Goal: Complete application form

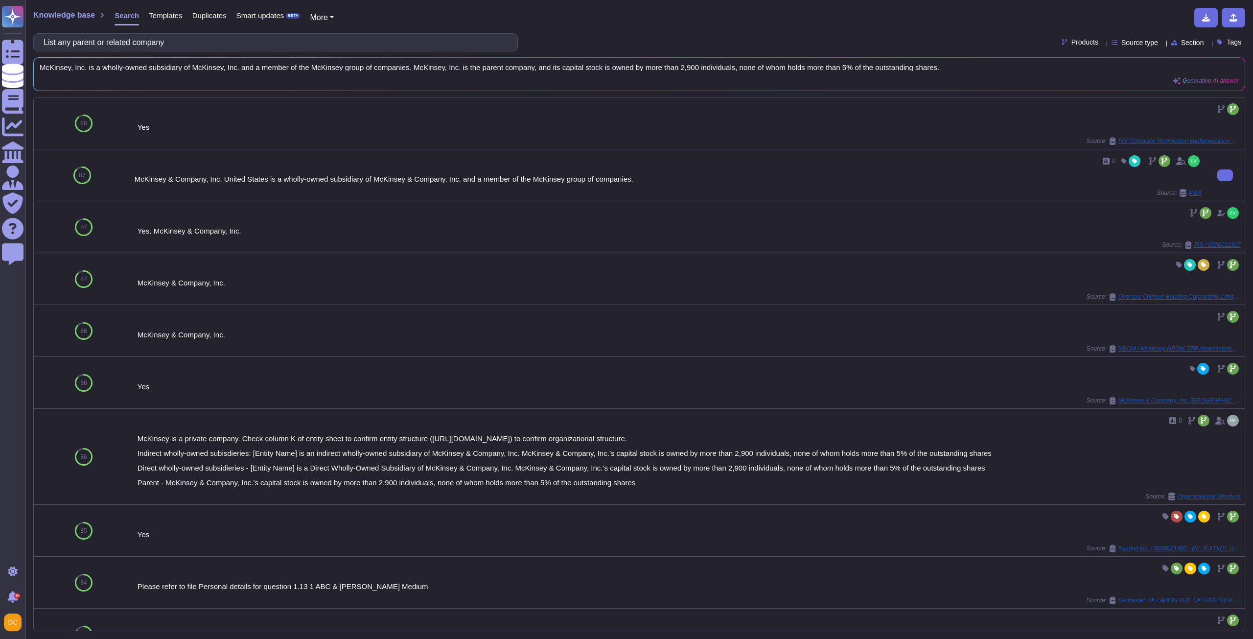
click at [259, 173] on div "0 McKinsey & Company, Inc. United States is a wholly-owned subsidiary of McKins…" at bounding box center [668, 175] width 1067 height 44
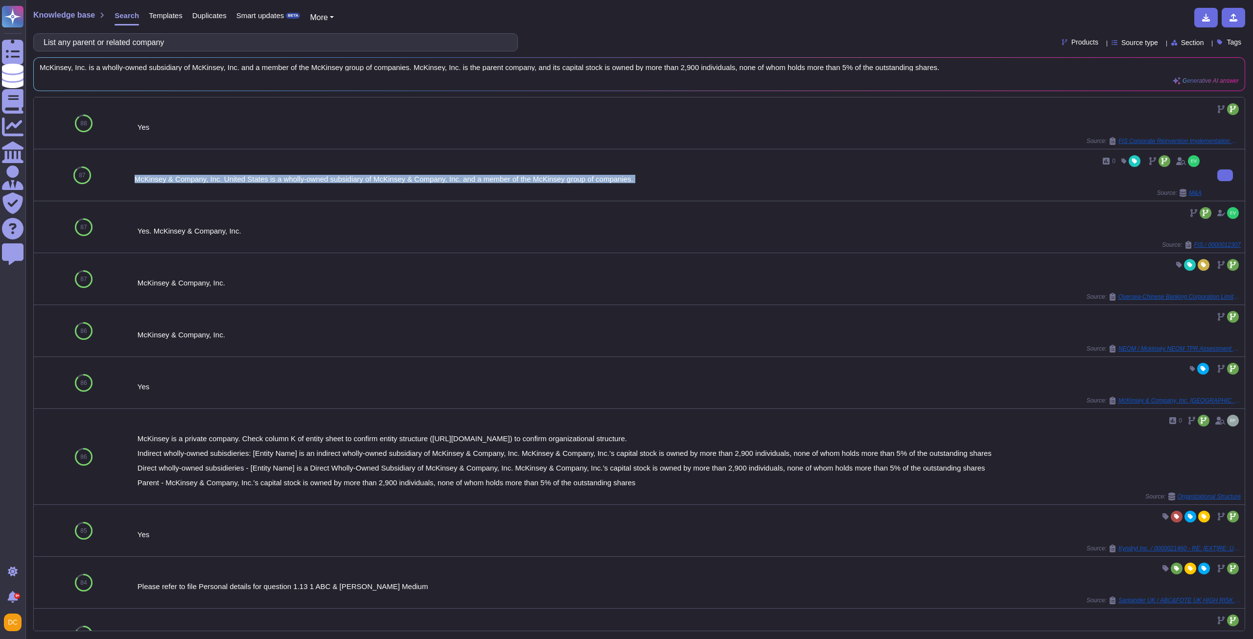
click at [259, 173] on div "0 McKinsey & Company, Inc. United States is a wholly-owned subsidiary of McKins…" at bounding box center [668, 175] width 1067 height 44
copy div "McKinsey & Company, Inc. United States is a wholly-owned subsidiary of McKinsey…"
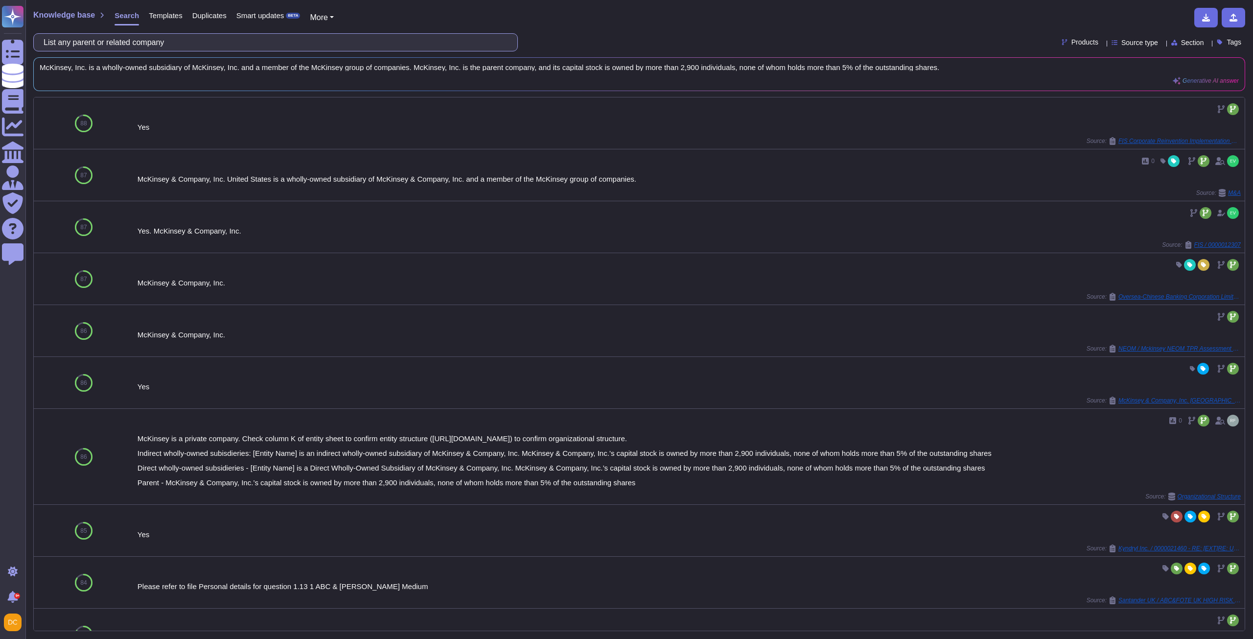
click at [193, 44] on input "List any parent or related company" at bounding box center [273, 42] width 469 height 17
paste input "Company Headquarters:"
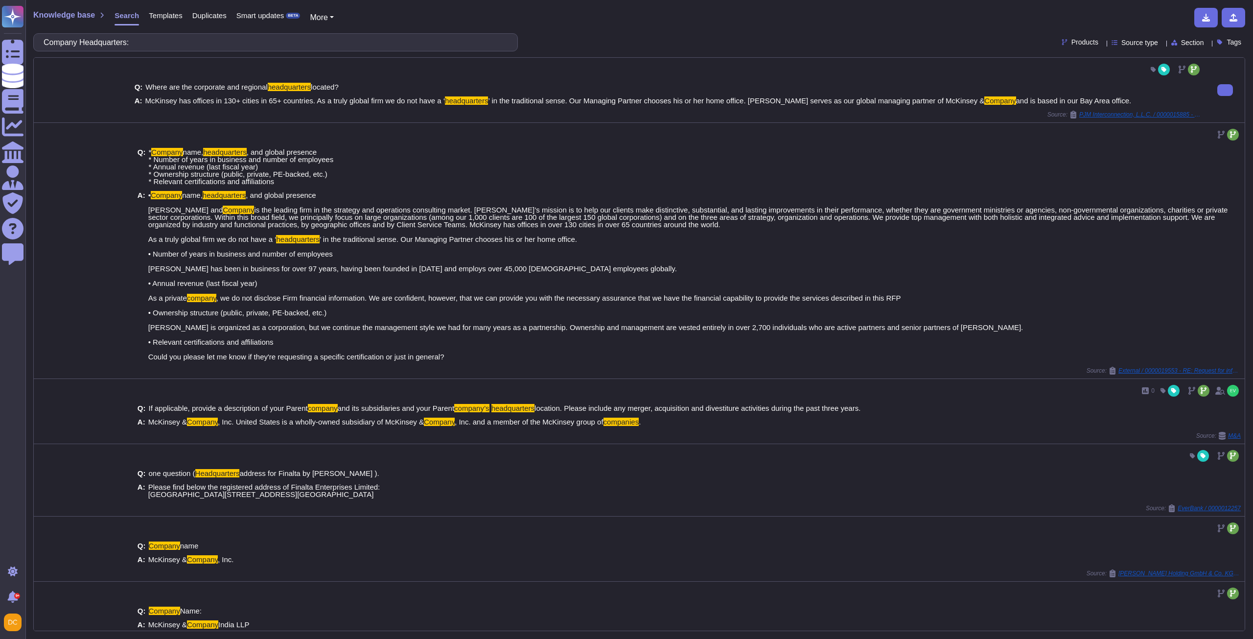
drag, startPoint x: 145, startPoint y: 100, endPoint x: 1130, endPoint y: 97, distance: 984.8
click at [1124, 97] on div "A: McKinsey has offices in 130+ cities in 65+ countries. As a truly global firm…" at bounding box center [668, 100] width 1067 height 7
click at [1224, 96] on button at bounding box center [1225, 90] width 16 height 12
click at [209, 49] on input "Company Headquarters:" at bounding box center [273, 42] width 469 height 17
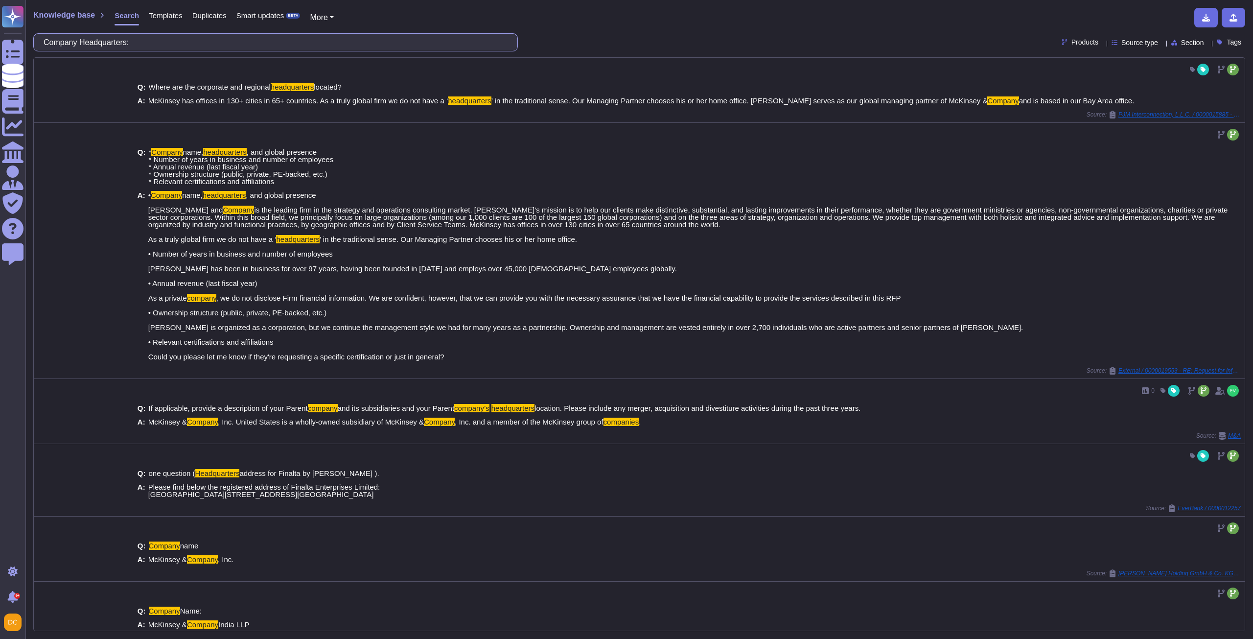
click at [209, 49] on input "Company Headquarters:" at bounding box center [273, 42] width 469 height 17
paste input "Number of Years in Business:"
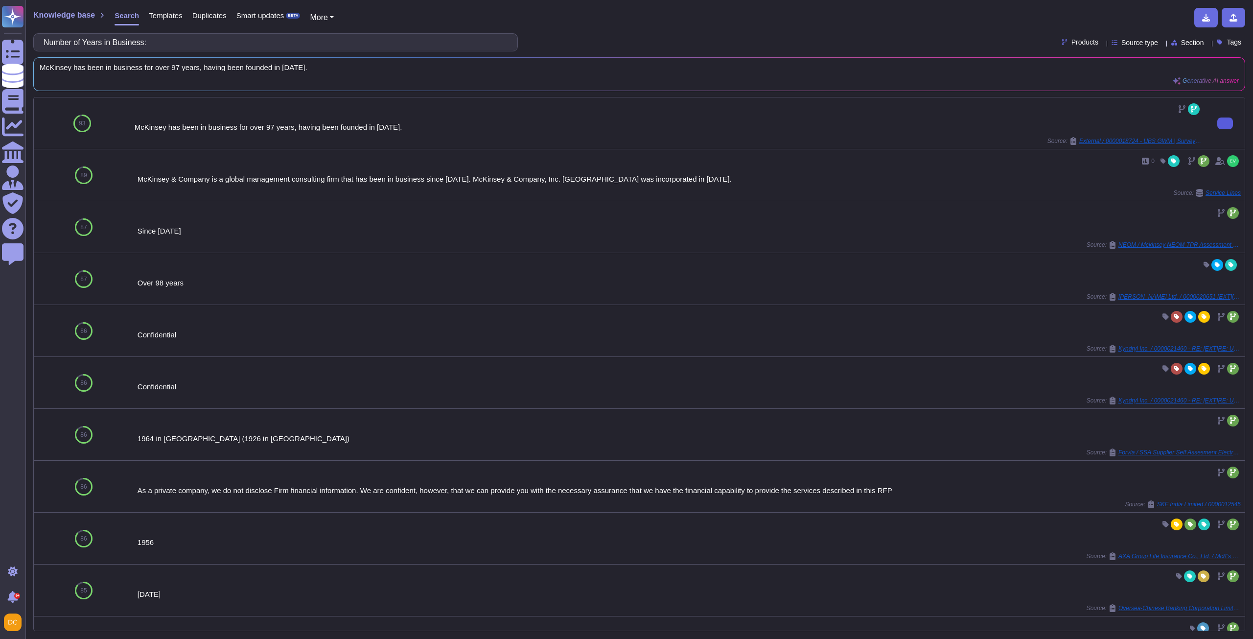
click at [1217, 128] on button at bounding box center [1225, 123] width 16 height 12
click at [152, 49] on input "Number of Years in Business:" at bounding box center [273, 42] width 469 height 17
click at [152, 50] on input "Number of Years in Business:" at bounding box center [273, 42] width 469 height 17
paste input "Employees:"
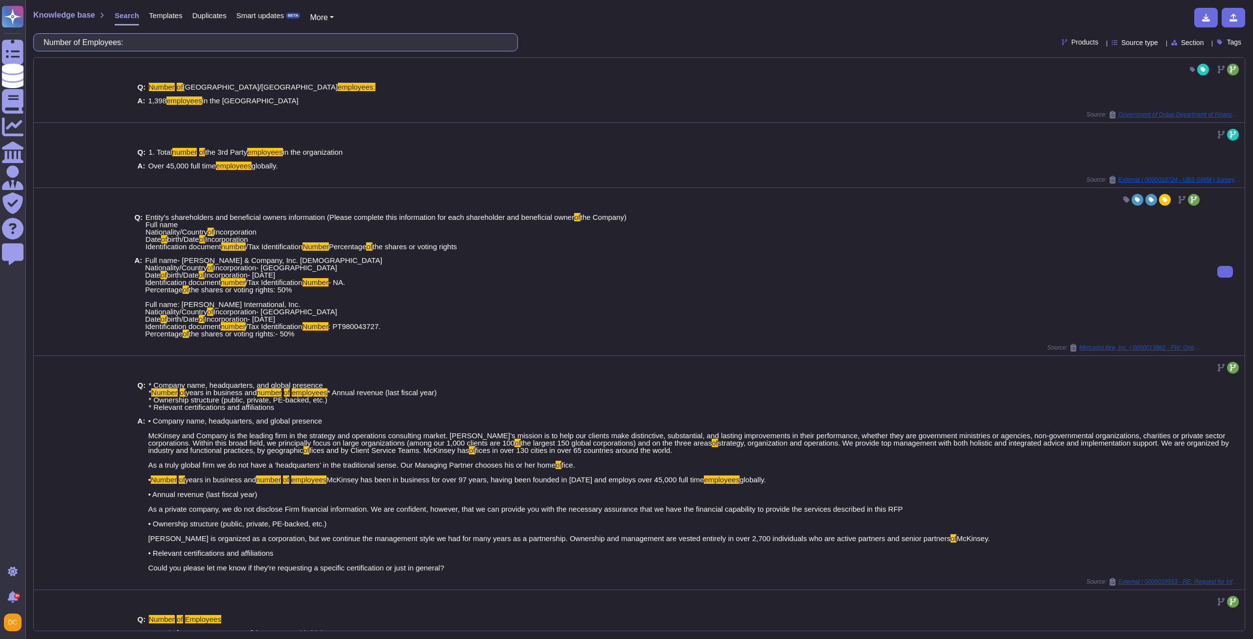
scroll to position [69, 0]
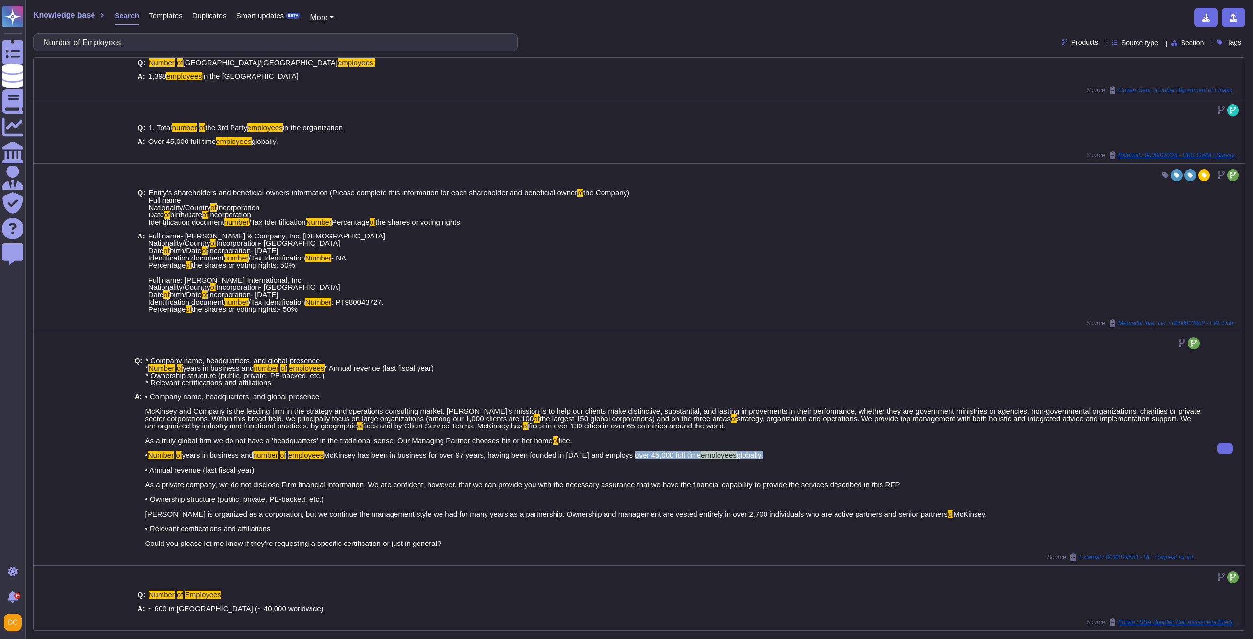
drag, startPoint x: 443, startPoint y: 455, endPoint x: 573, endPoint y: 455, distance: 129.2
click at [573, 455] on span "• Company name, headquarters, and global presence McKinsey and Company is the l…" at bounding box center [673, 470] width 1056 height 154
copy span "over 45,000 [DEMOGRAPHIC_DATA] employees globally"
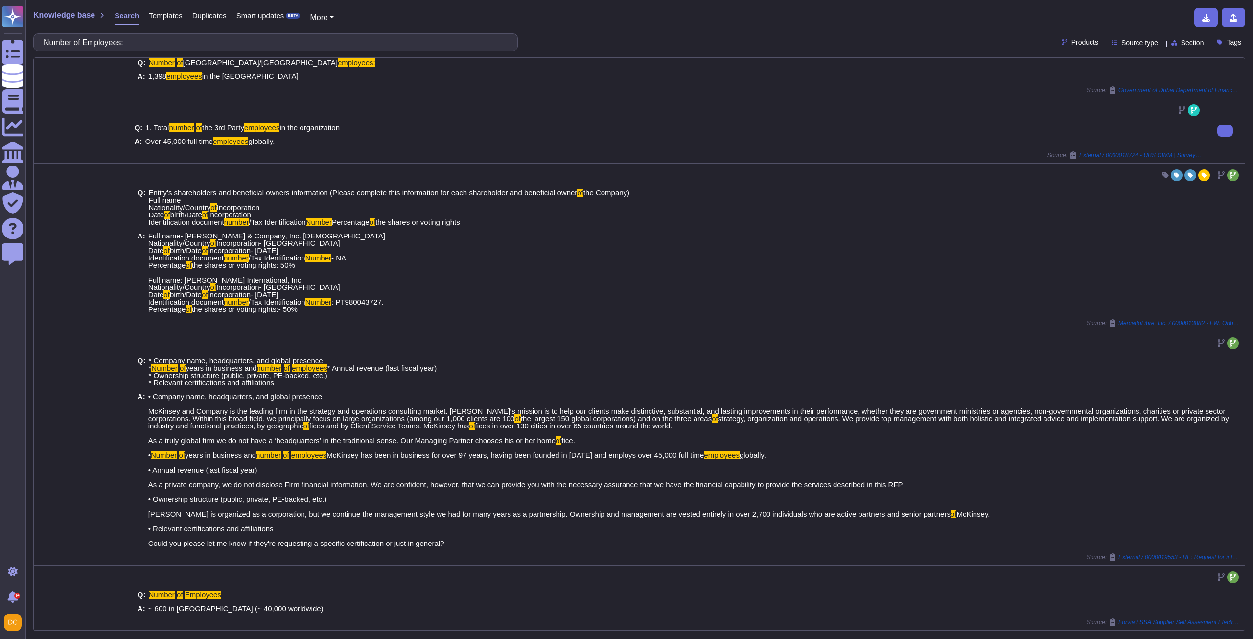
click at [196, 137] on span "Over 45,000 full time" at bounding box center [179, 141] width 68 height 8
copy span "Over 45,000 [DEMOGRAPHIC_DATA] employees globally."
click at [179, 46] on input "Number of Employees:" at bounding box center [273, 42] width 469 height 17
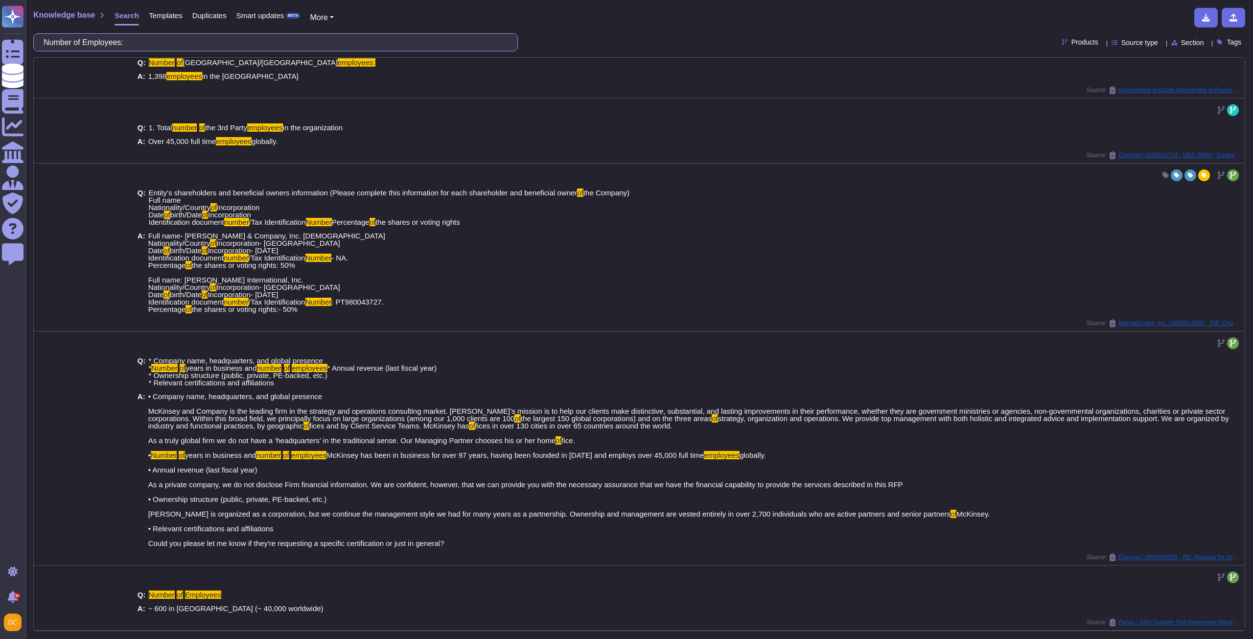
click at [179, 46] on input "Number of Employees:" at bounding box center [273, 42] width 469 height 17
paste input "Briefly describe the history of your Company in 250 characters or less."
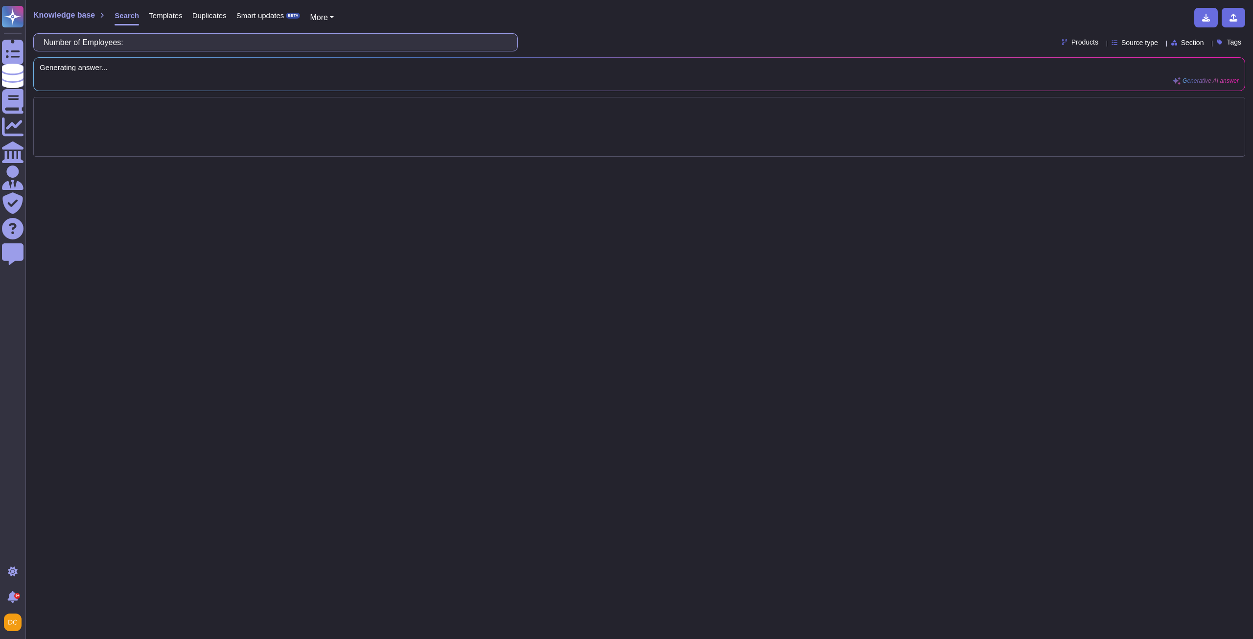
scroll to position [0, 0]
drag, startPoint x: 313, startPoint y: 49, endPoint x: 216, endPoint y: 42, distance: 97.2
click at [216, 42] on input "Briefly describe the history of your Company in 250 characters or less." at bounding box center [273, 42] width 469 height 17
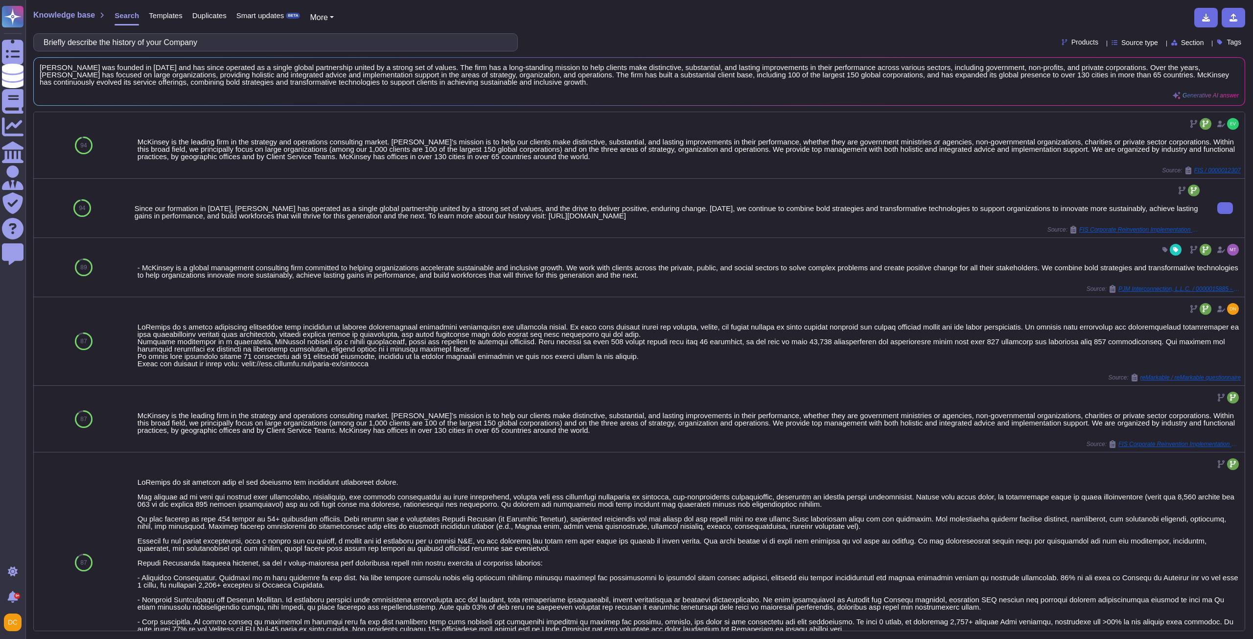
click at [274, 215] on div "Since our formation in [DATE], [PERSON_NAME] has operated as a single global pa…" at bounding box center [668, 212] width 1067 height 15
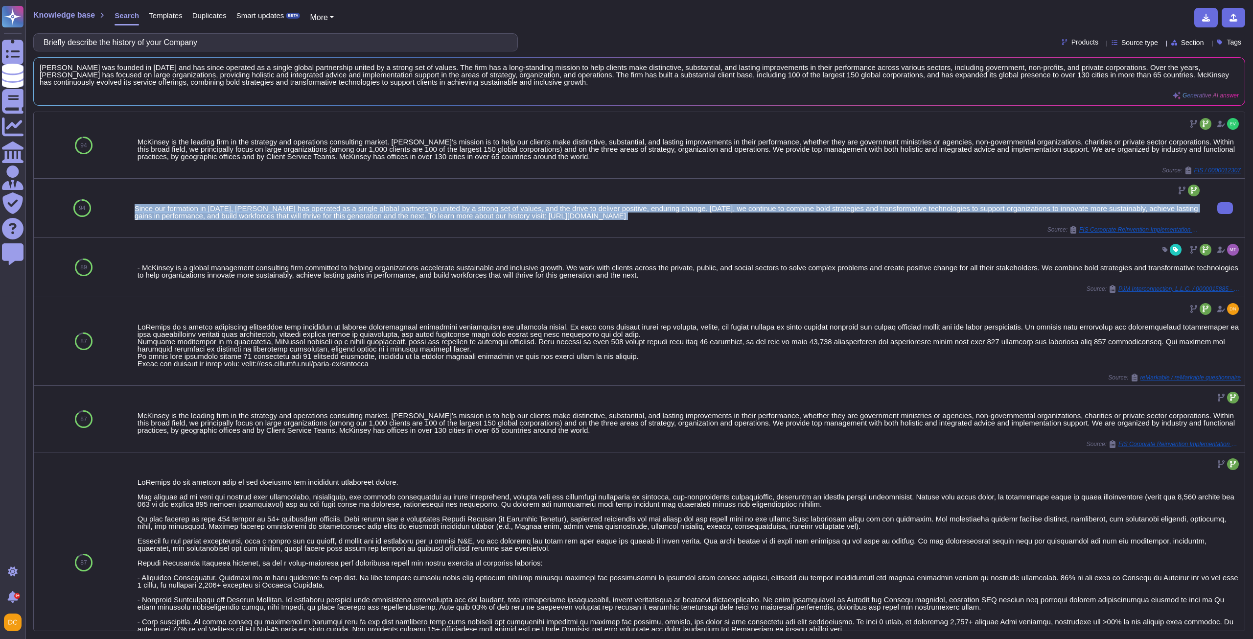
click at [274, 215] on div "Since our formation in [DATE], [PERSON_NAME] has operated as a single global pa…" at bounding box center [668, 212] width 1067 height 15
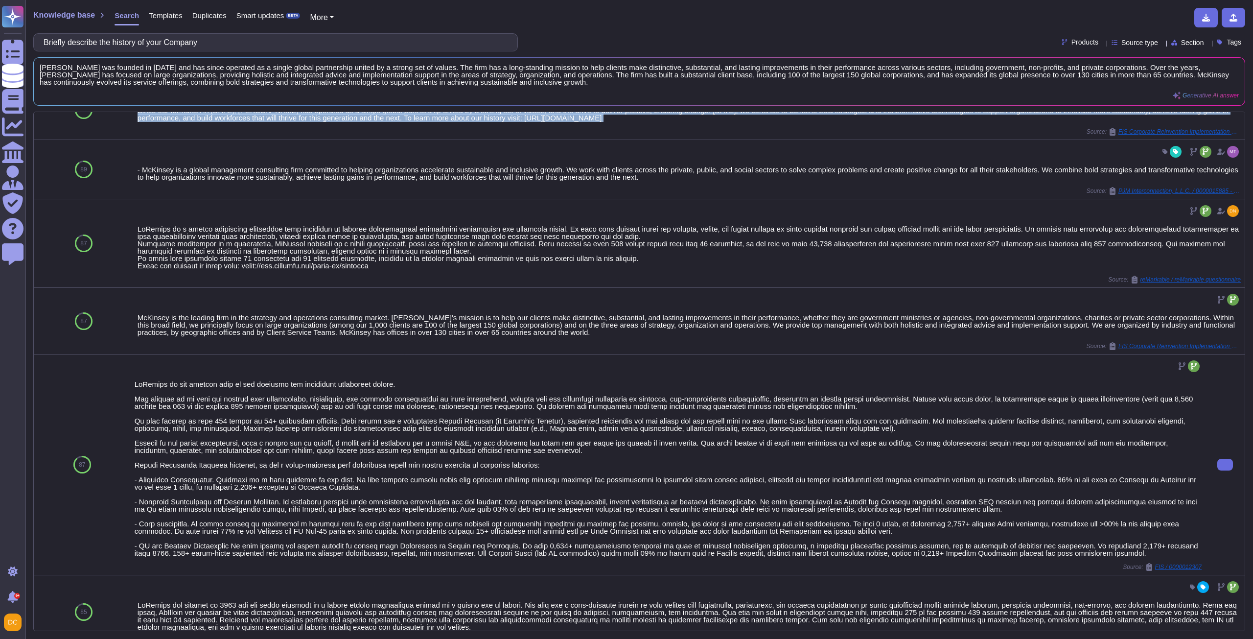
scroll to position [196, 0]
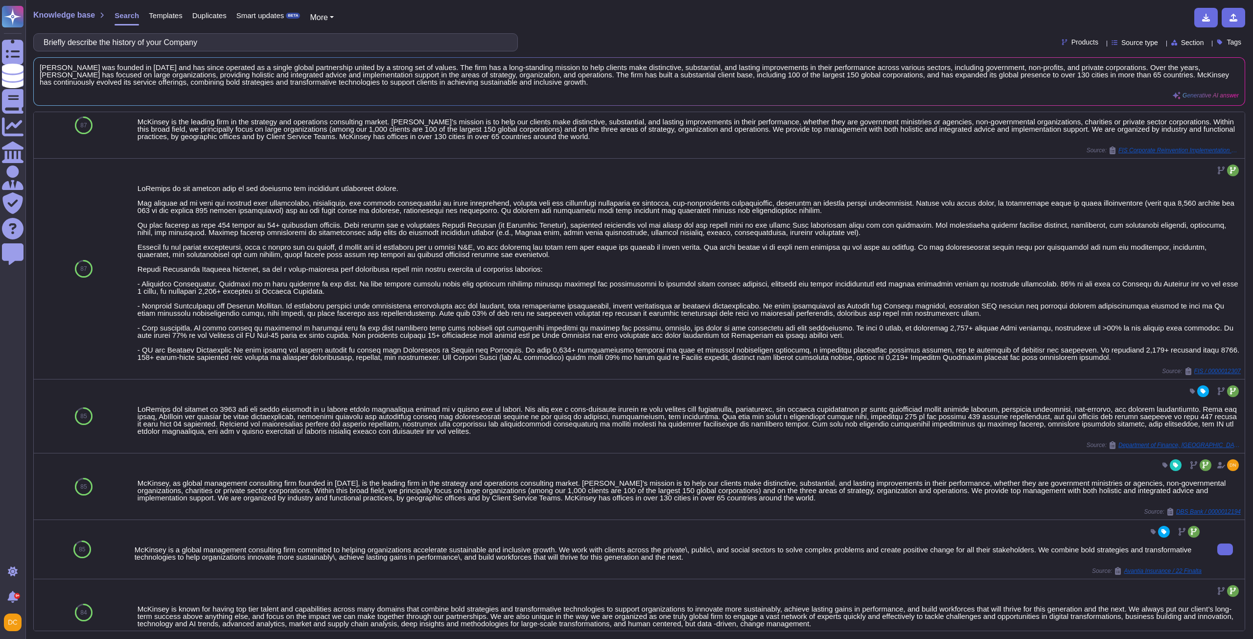
scroll to position [343, 0]
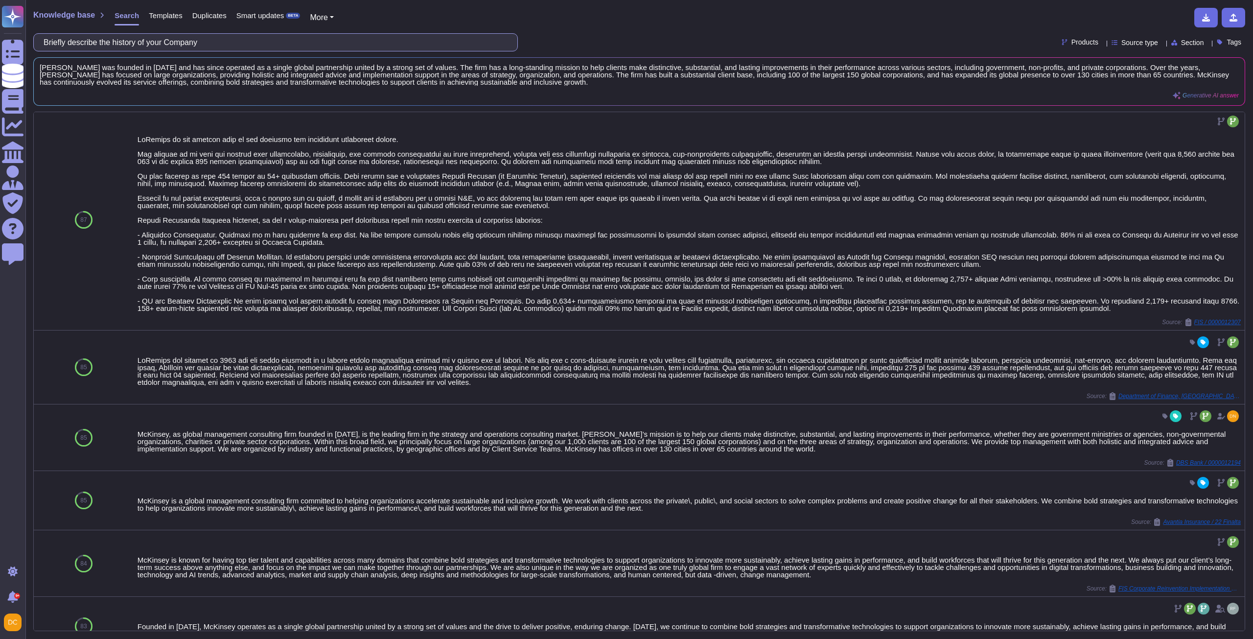
click at [94, 41] on input "Briefly describe the history of your Company" at bounding box center [273, 42] width 469 height 17
paste input "Are you willing to participate in a RapidRatings financial analysis?"
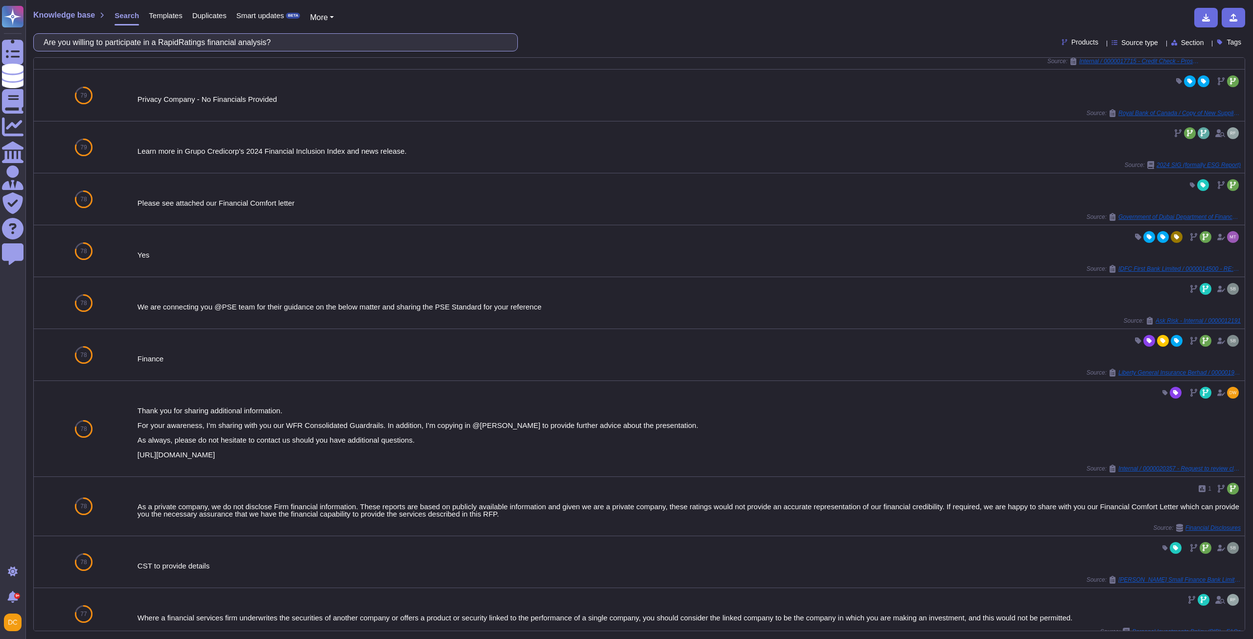
scroll to position [0, 0]
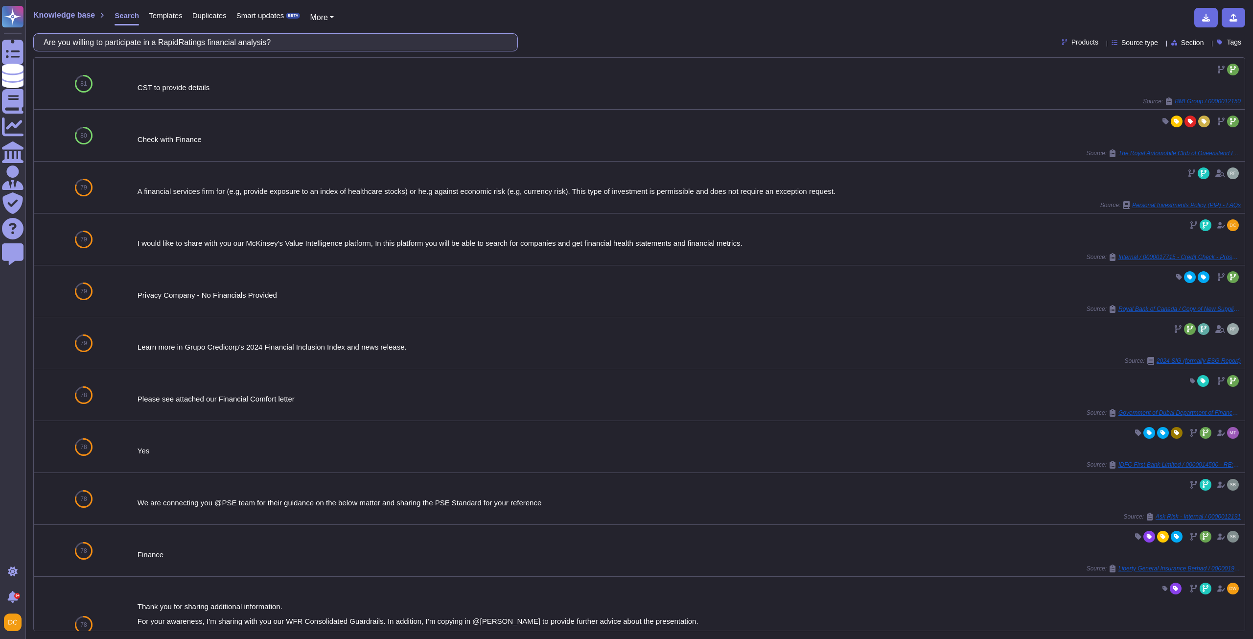
click at [188, 40] on input "Are you willing to participate in a RapidRatings financial analysis?" at bounding box center [273, 42] width 469 height 17
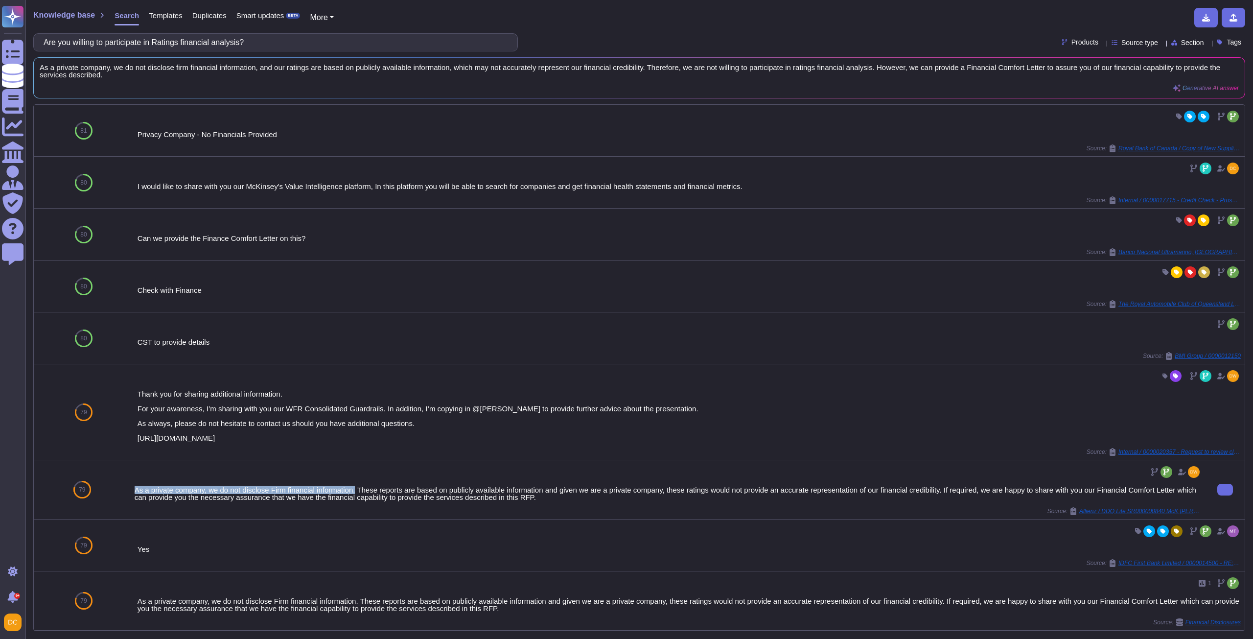
drag, startPoint x: 136, startPoint y: 488, endPoint x: 355, endPoint y: 487, distance: 219.3
click at [355, 487] on div "As a private company, we do not disclose Firm financial information. These repo…" at bounding box center [668, 493] width 1067 height 15
copy div "As a private company, we do not disclose Firm financial information."
click at [227, 44] on input "Are you willing to participate in Ratings financial analysis?" at bounding box center [273, 42] width 469 height 17
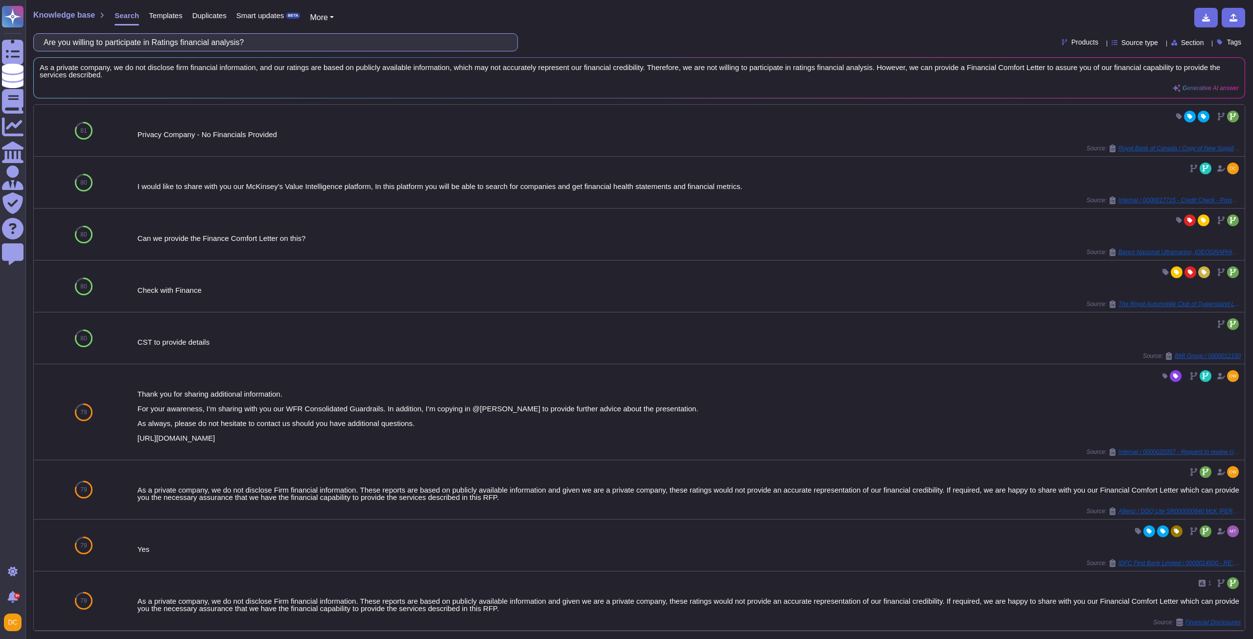
click at [227, 44] on input "Are you willing to participate in Ratings financial analysis?" at bounding box center [273, 42] width 469 height 17
paste input "Please speak to your Company’s sustainability efforts. Include a list of any ce…"
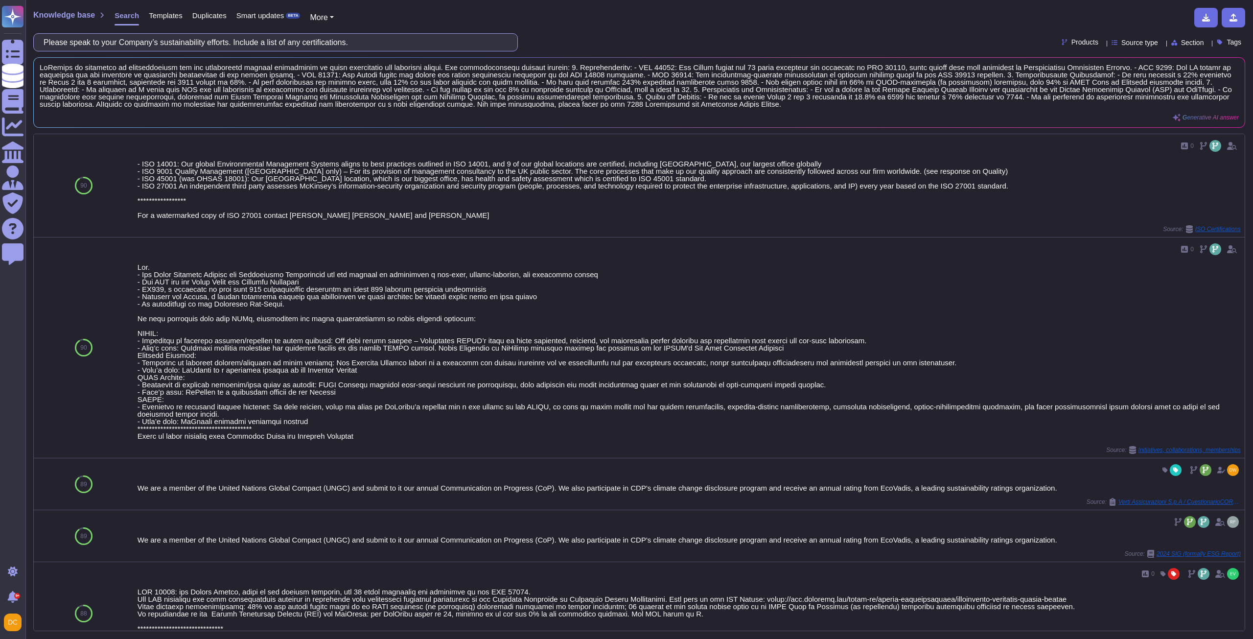
click at [359, 44] on input "Please speak to your Company’s sustainability efforts. Include a list of any ce…" at bounding box center [273, 42] width 469 height 17
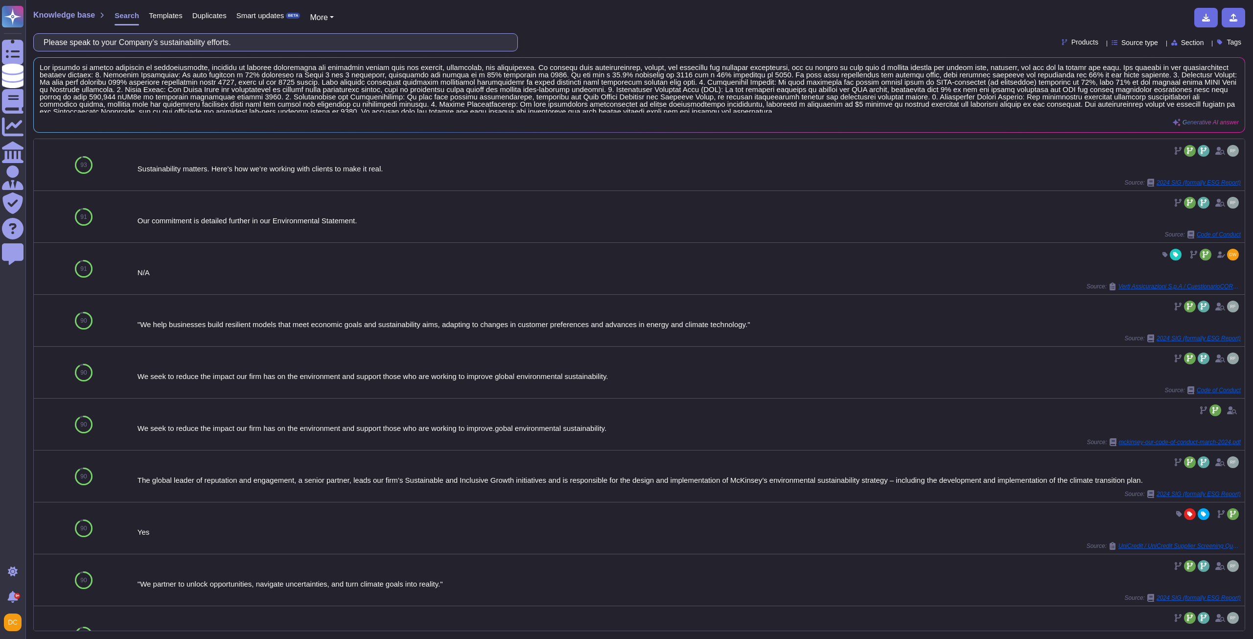
drag, startPoint x: 162, startPoint y: 40, endPoint x: -8, endPoint y: 40, distance: 169.8
click at [0, 40] on html "Questionnaires Knowledge Base Documents Analytics CAIQ / SIG Admin Trust Center…" at bounding box center [626, 319] width 1253 height 639
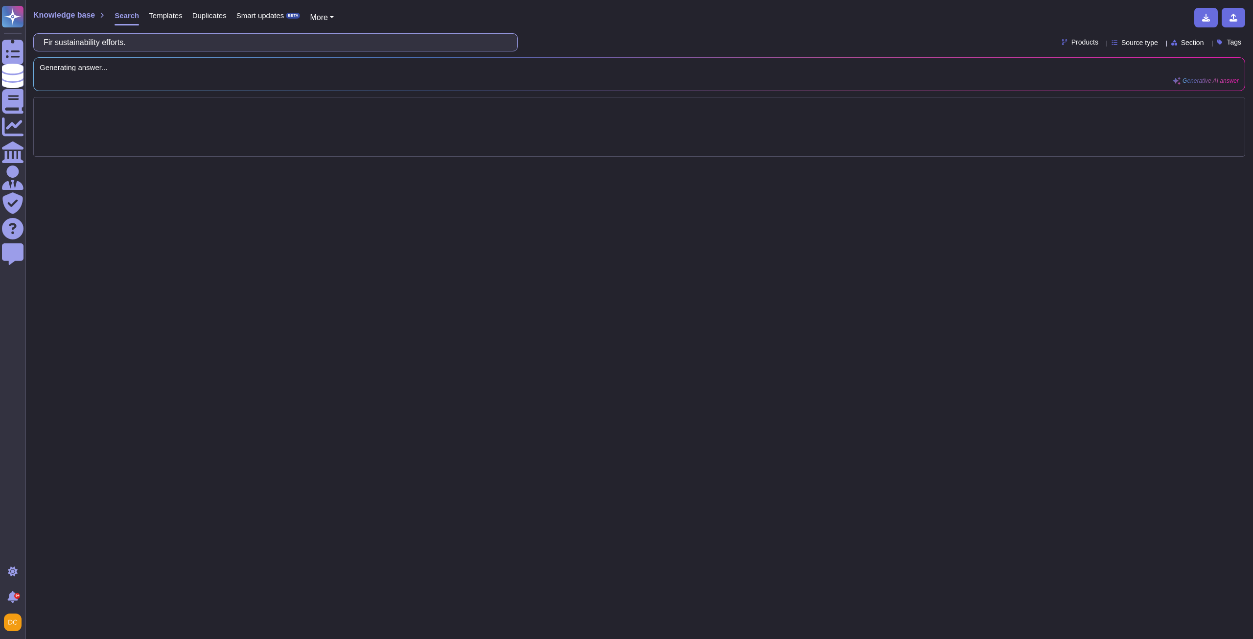
type input "Firm sustainability efforts."
click at [95, 45] on input "Firm sustainability efforts." at bounding box center [273, 42] width 469 height 17
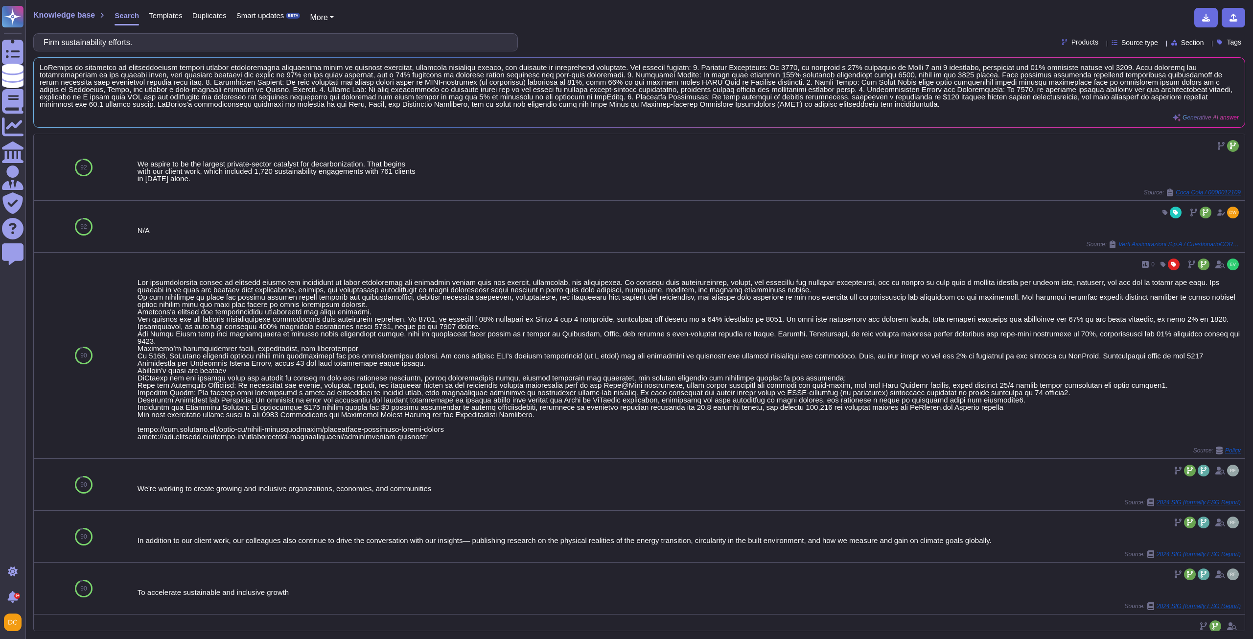
click at [159, 16] on span "Templates" at bounding box center [165, 15] width 33 height 7
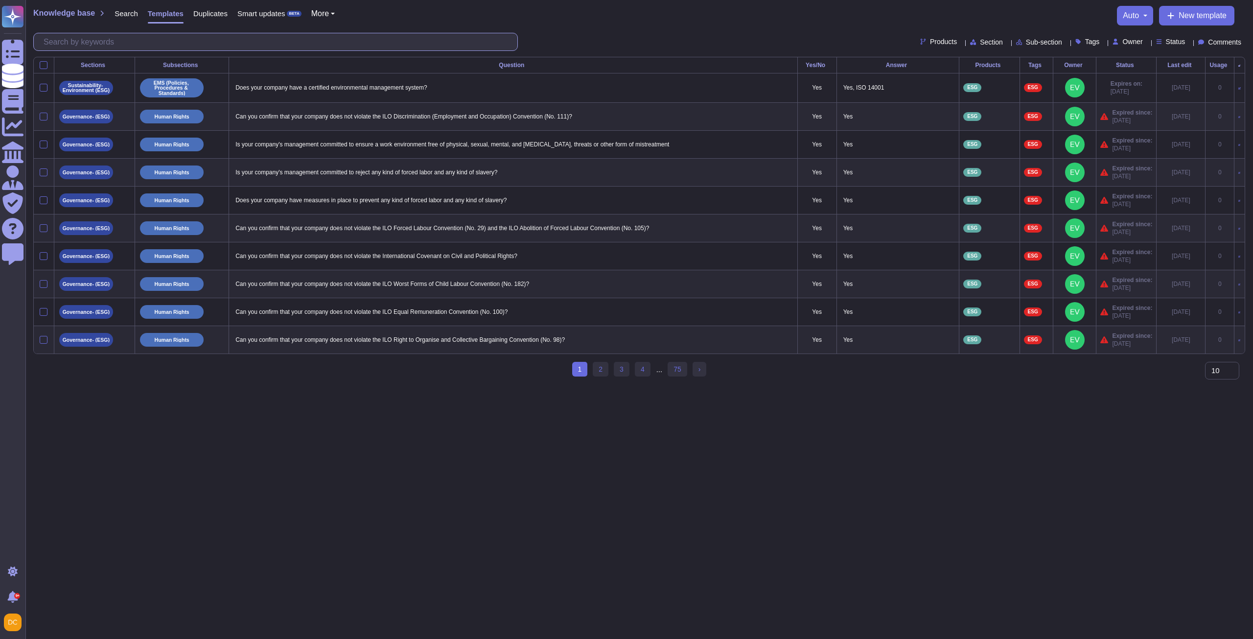
click at [133, 43] on input "text" at bounding box center [278, 41] width 479 height 17
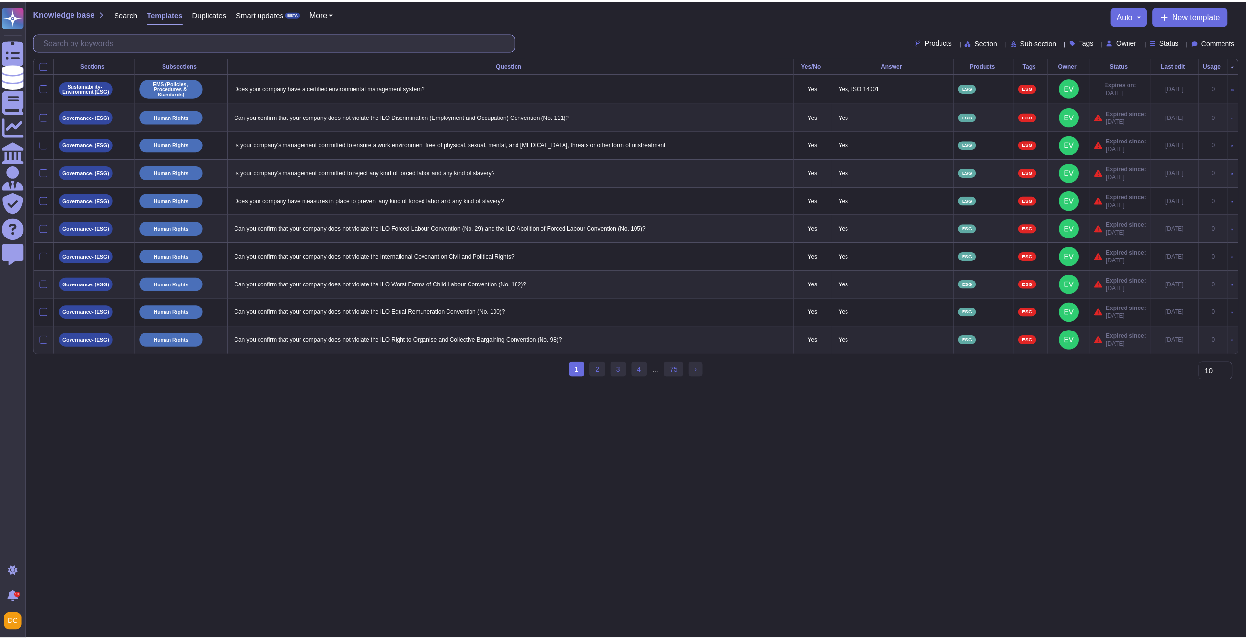
paste input "sustainability"
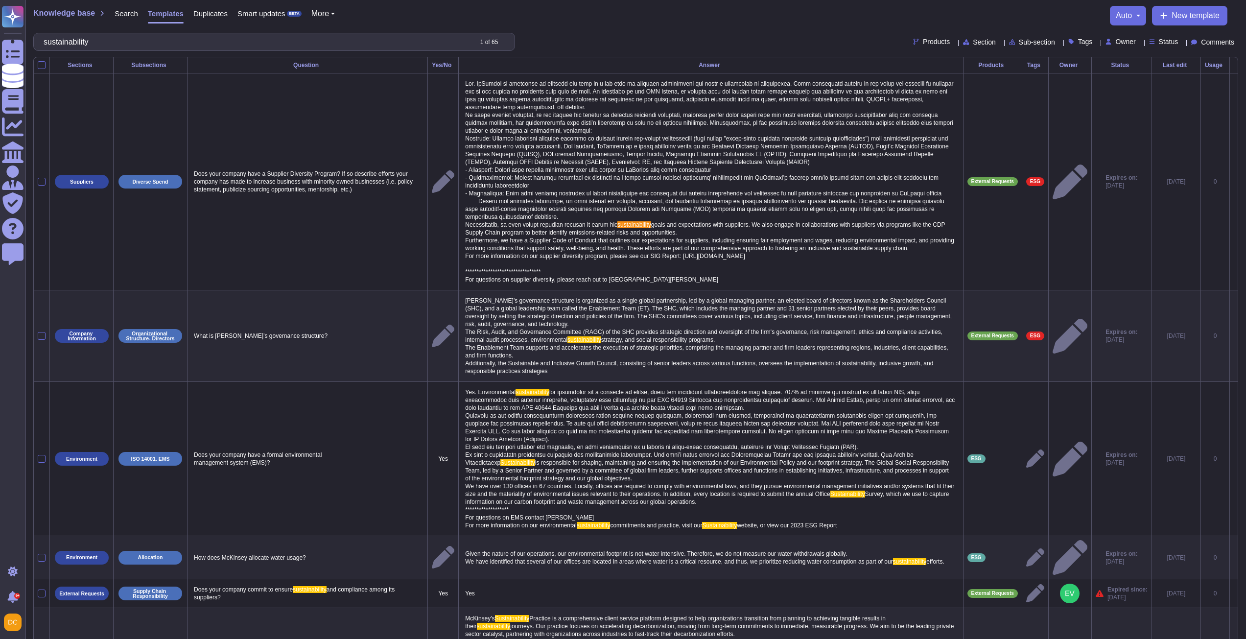
type input "sustainability"
click at [1078, 45] on span "Tags" at bounding box center [1085, 41] width 15 height 7
click at [1105, 87] on div "ESG" at bounding box center [1122, 88] width 69 height 9
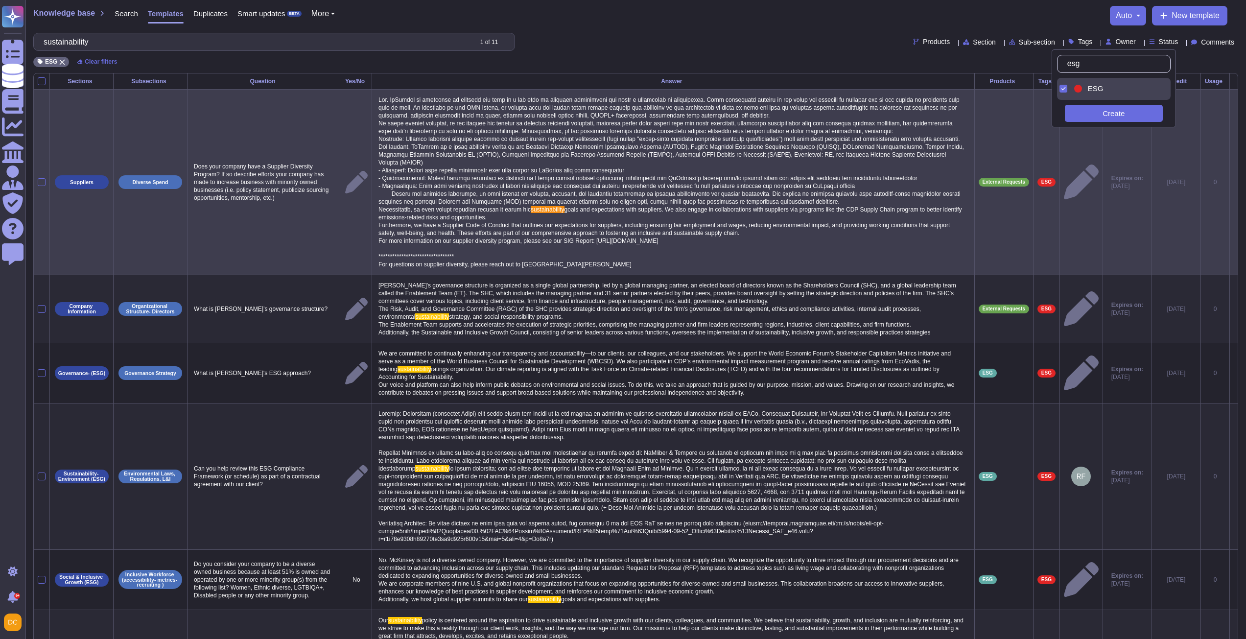
type input "esg"
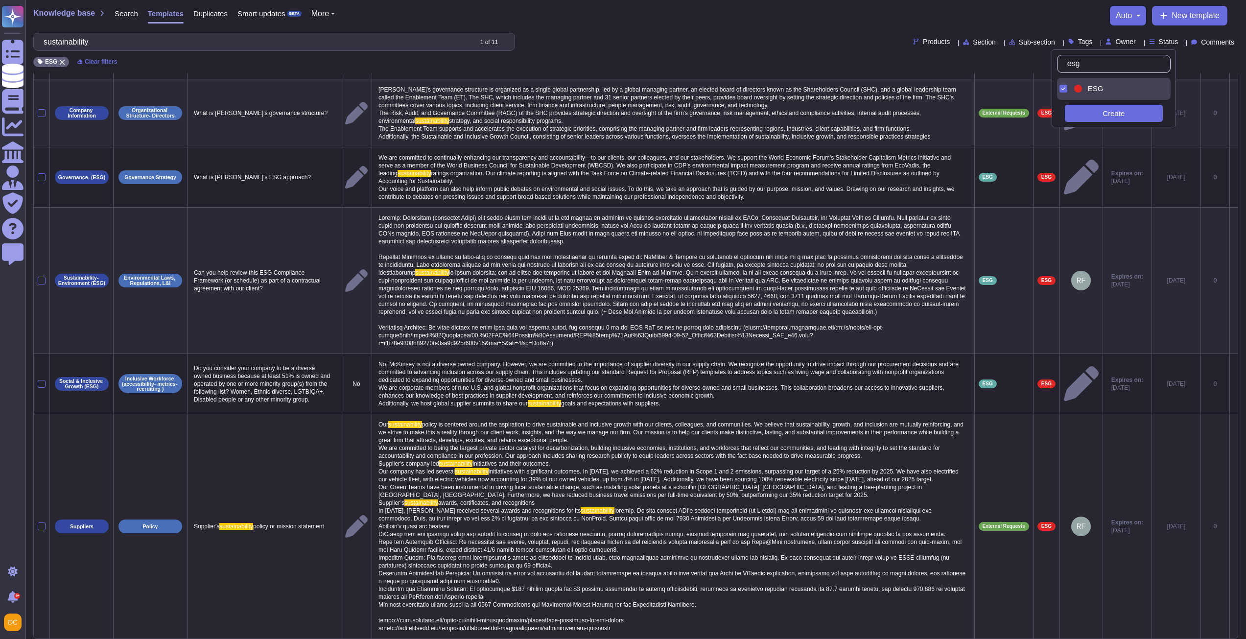
scroll to position [233, 0]
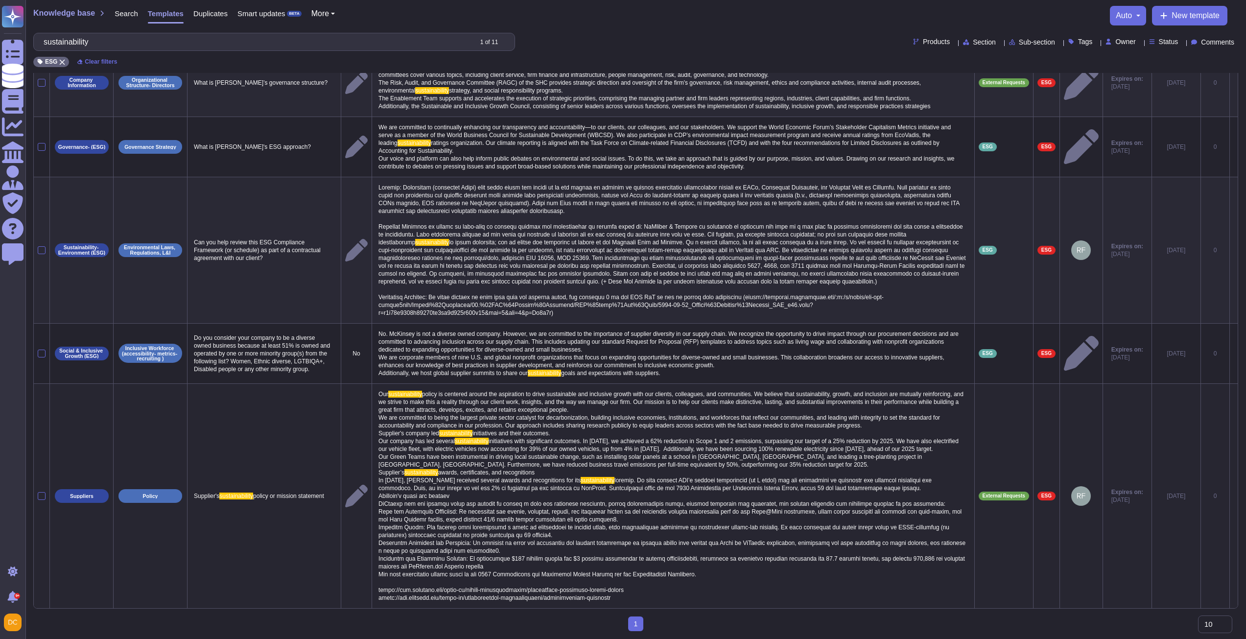
click at [722, 537] on span at bounding box center [672, 539] width 588 height 124
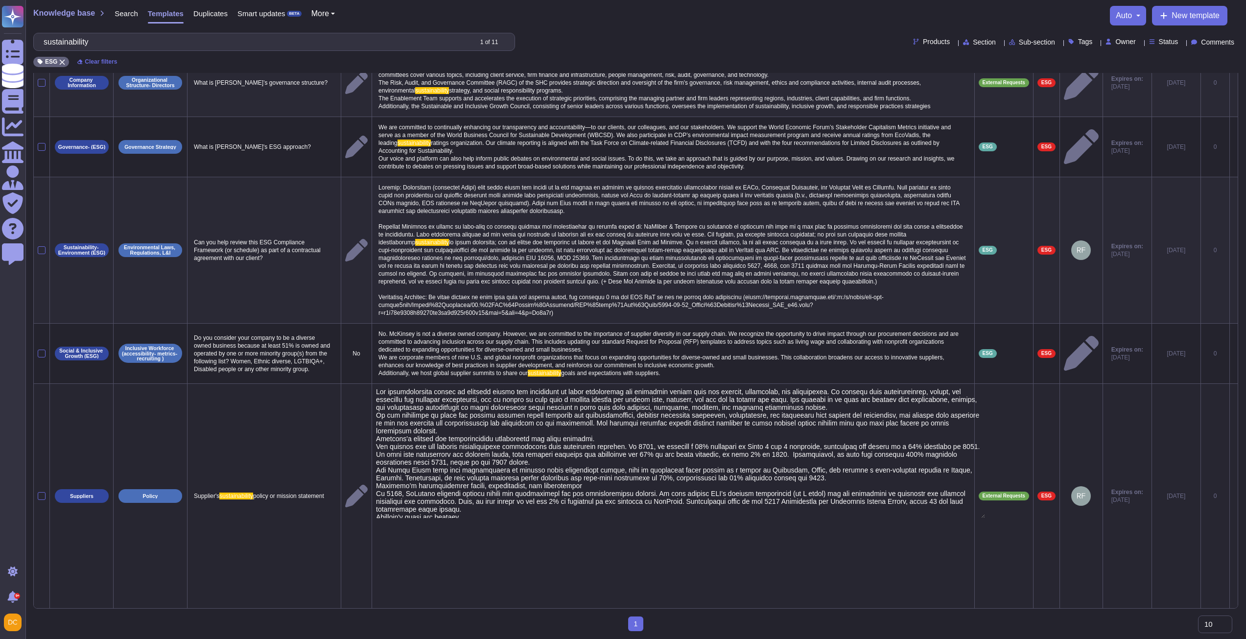
type textarea "Our sustainability policy is centered around the aspiration to drive sustainabl…"
click at [732, 516] on div at bounding box center [673, 496] width 594 height 216
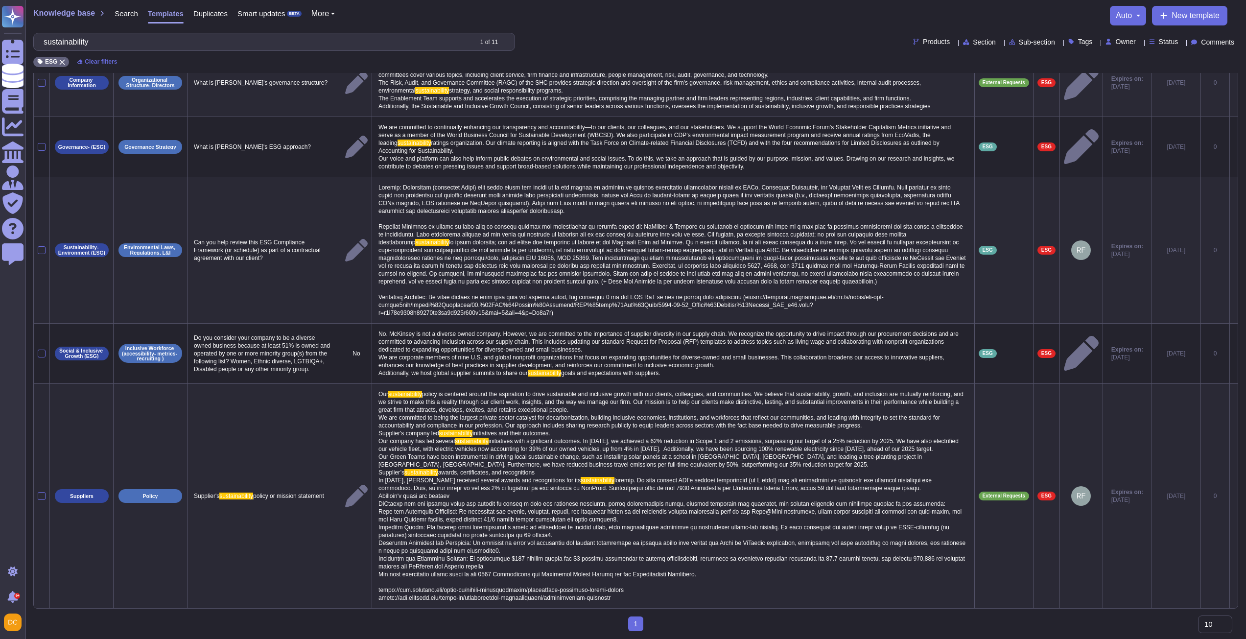
click at [496, 488] on p "Our sustainability policy is centered around the aspiration to drive sustainabl…" at bounding box center [673, 496] width 594 height 216
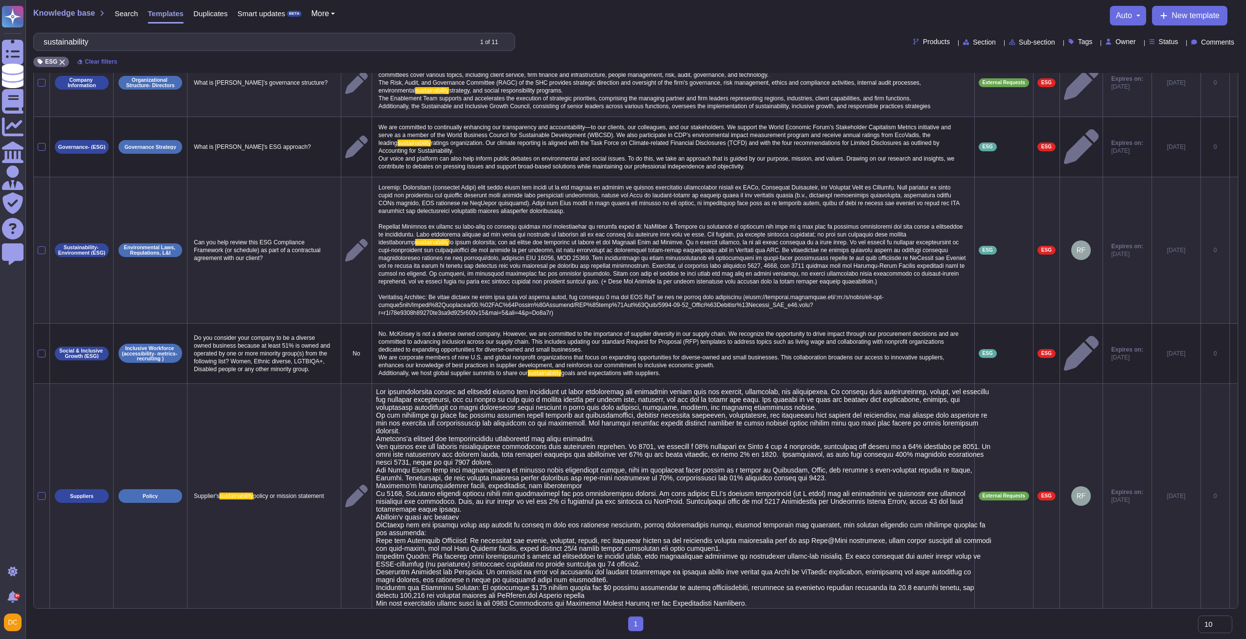
type textarea "Our sustainability policy is centered around the aspiration to drive sustainabl…"
click at [496, 488] on textarea at bounding box center [683, 502] width 615 height 229
click at [377, 436] on textarea at bounding box center [683, 502] width 615 height 229
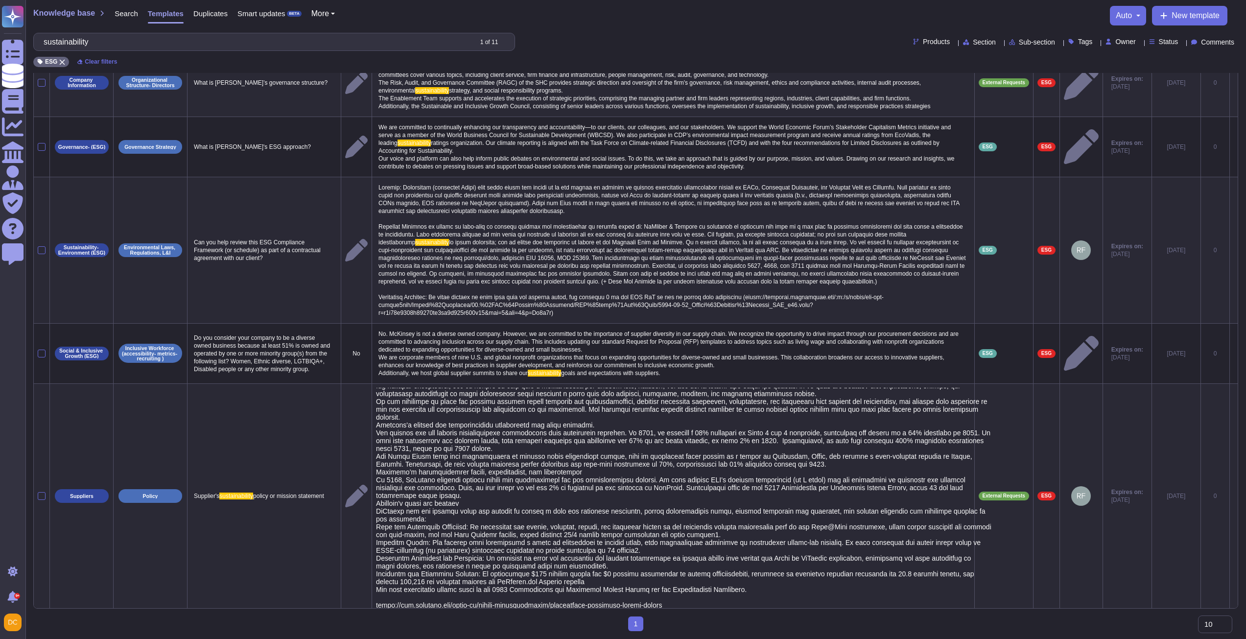
scroll to position [1, 0]
drag, startPoint x: 349, startPoint y: 382, endPoint x: 685, endPoint y: 618, distance: 411.1
click at [685, 618] on div "Sections Subsections Question Yes/No Answer Products Tags Owner Status Last edi…" at bounding box center [635, 243] width 1205 height 792
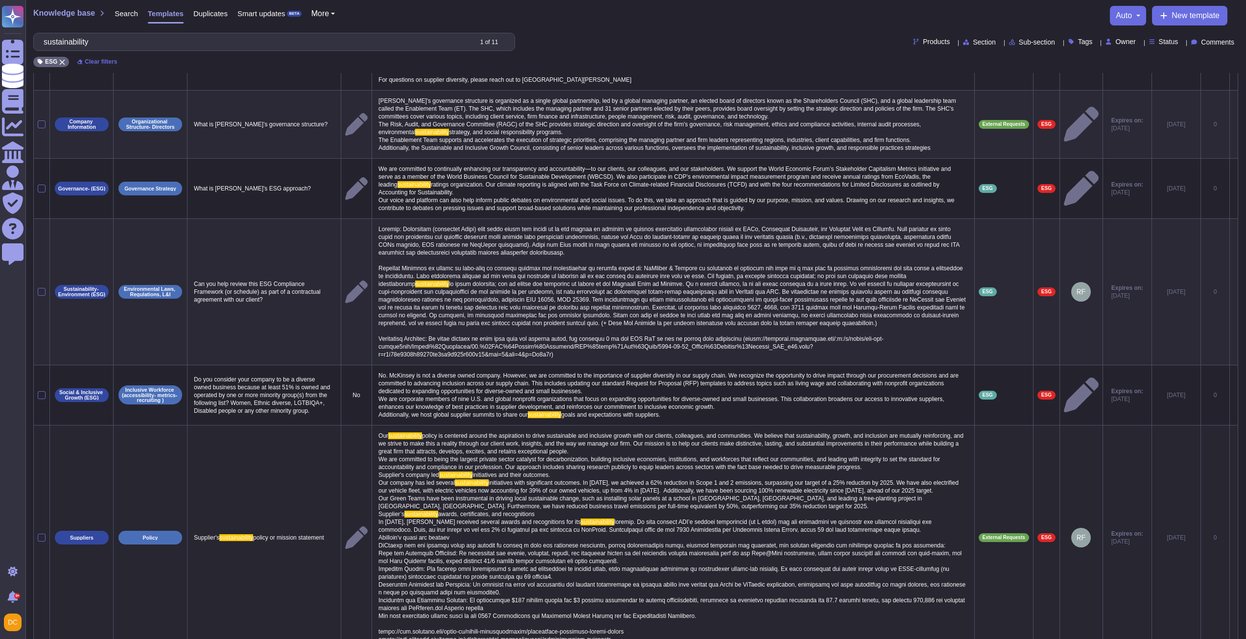
scroll to position [233, 0]
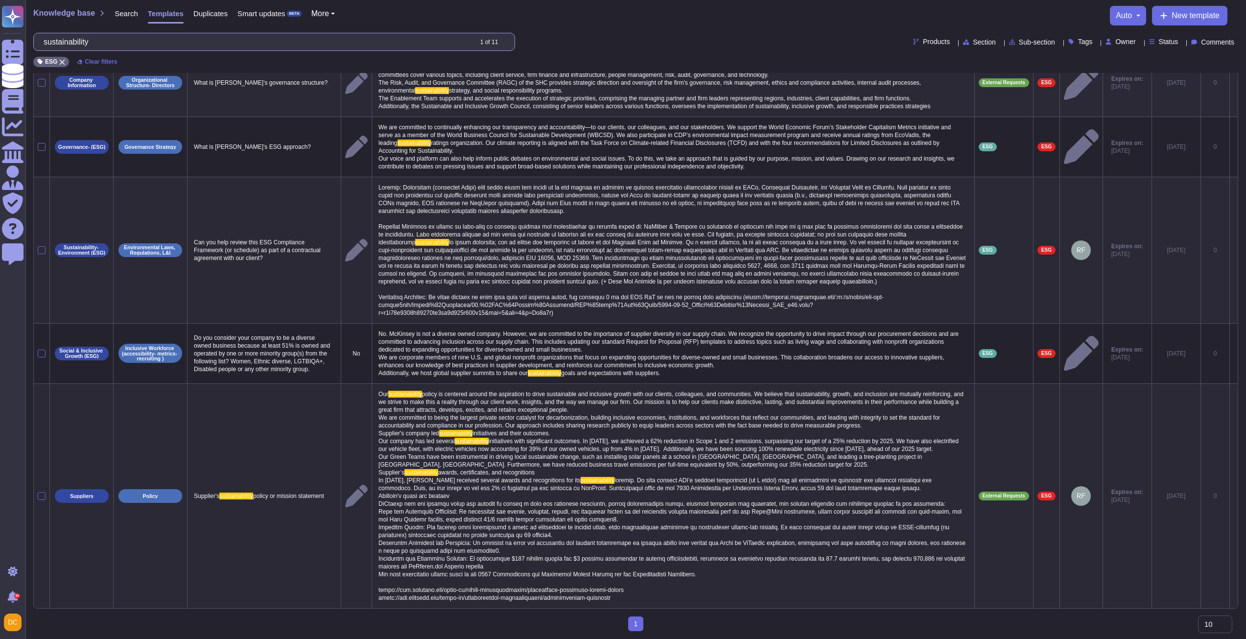
click at [71, 36] on input "sustainability" at bounding box center [255, 41] width 433 height 17
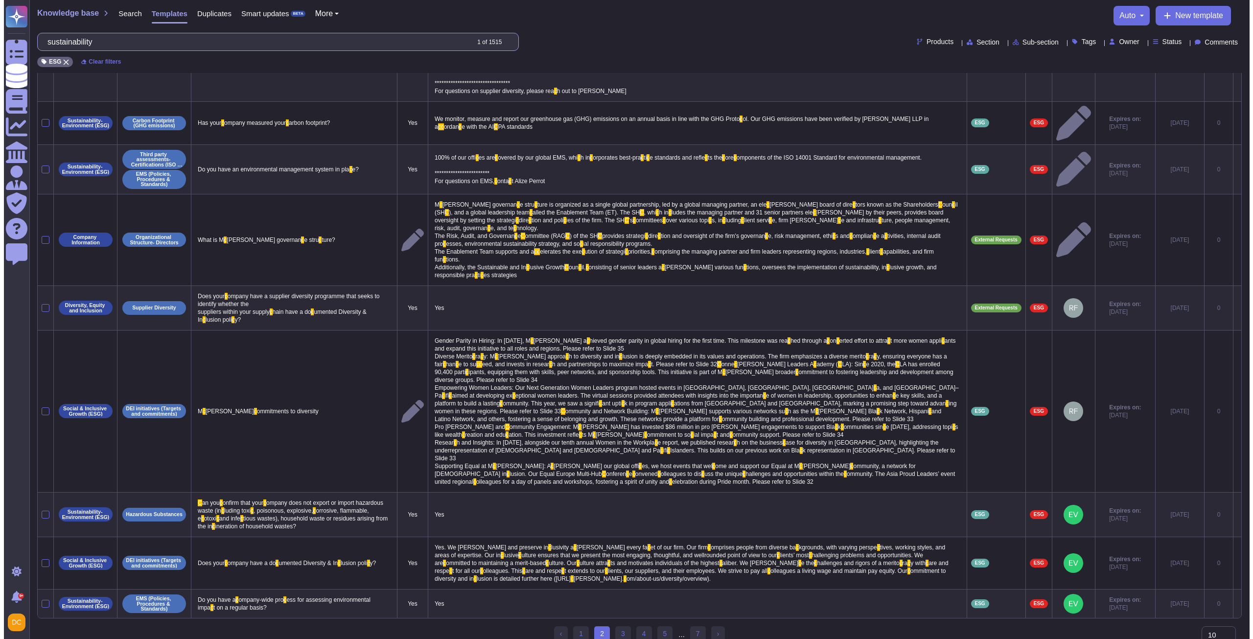
scroll to position [0, 0]
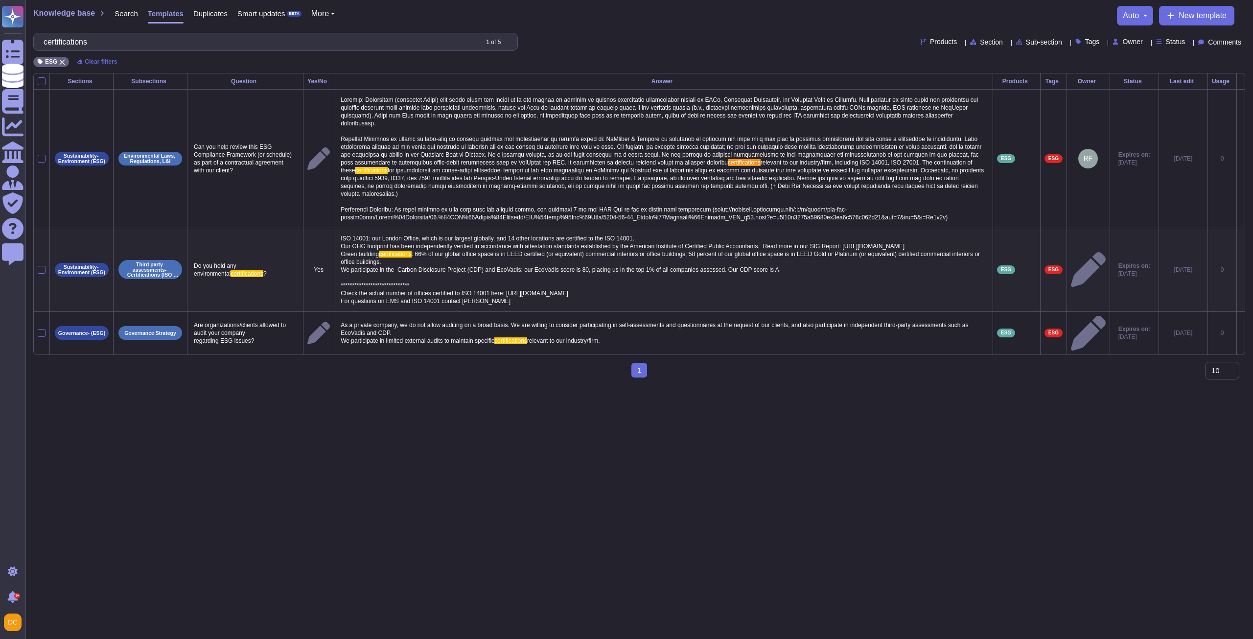
type input "certifications"
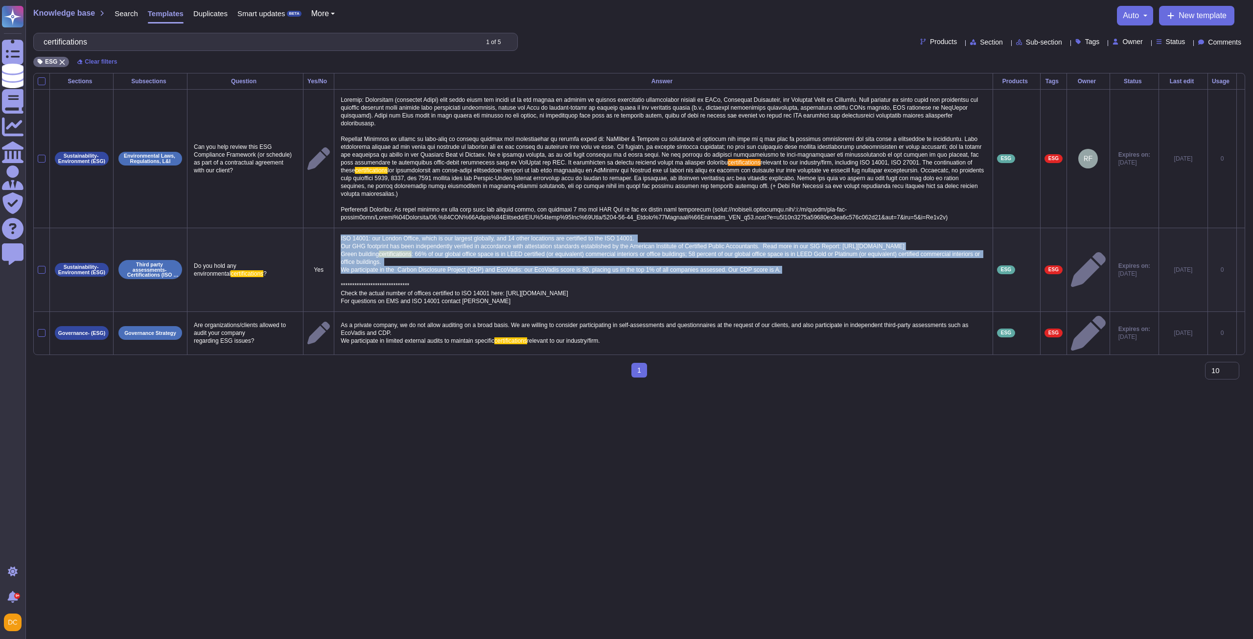
drag, startPoint x: 329, startPoint y: 229, endPoint x: 762, endPoint y: 268, distance: 434.5
click at [762, 268] on p "ISO 14001: our London Office, which is our largest globally, and 14 other locat…" at bounding box center [663, 269] width 651 height 75
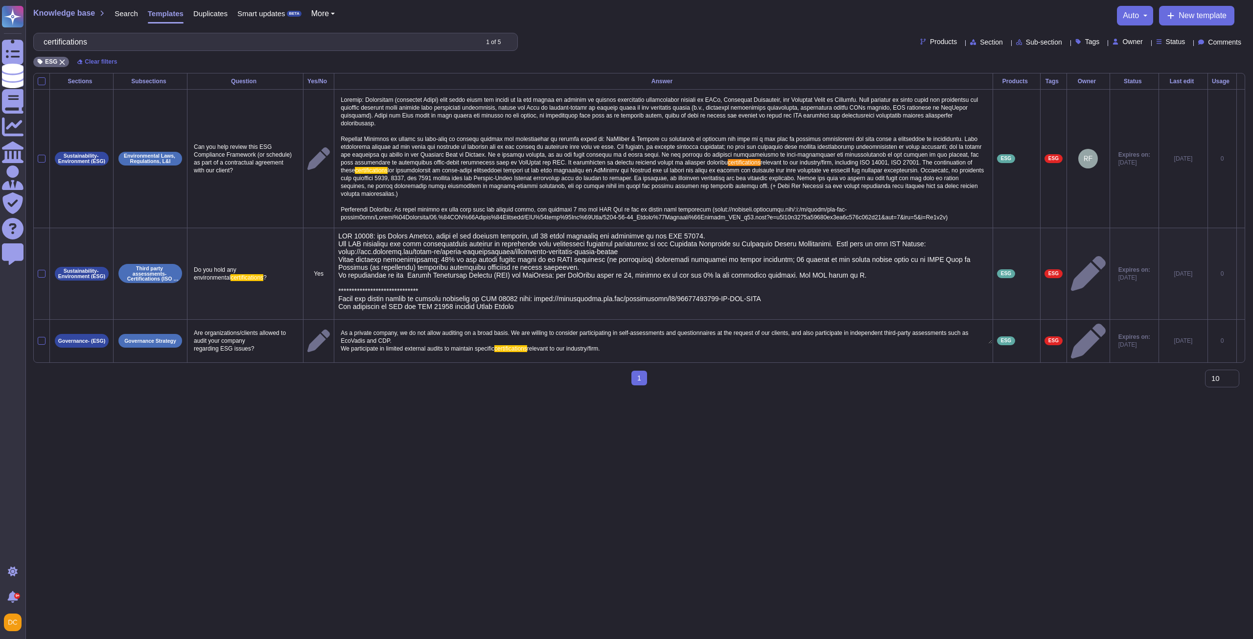
type textarea "**********"
click at [626, 261] on textarea at bounding box center [665, 288] width 654 height 112
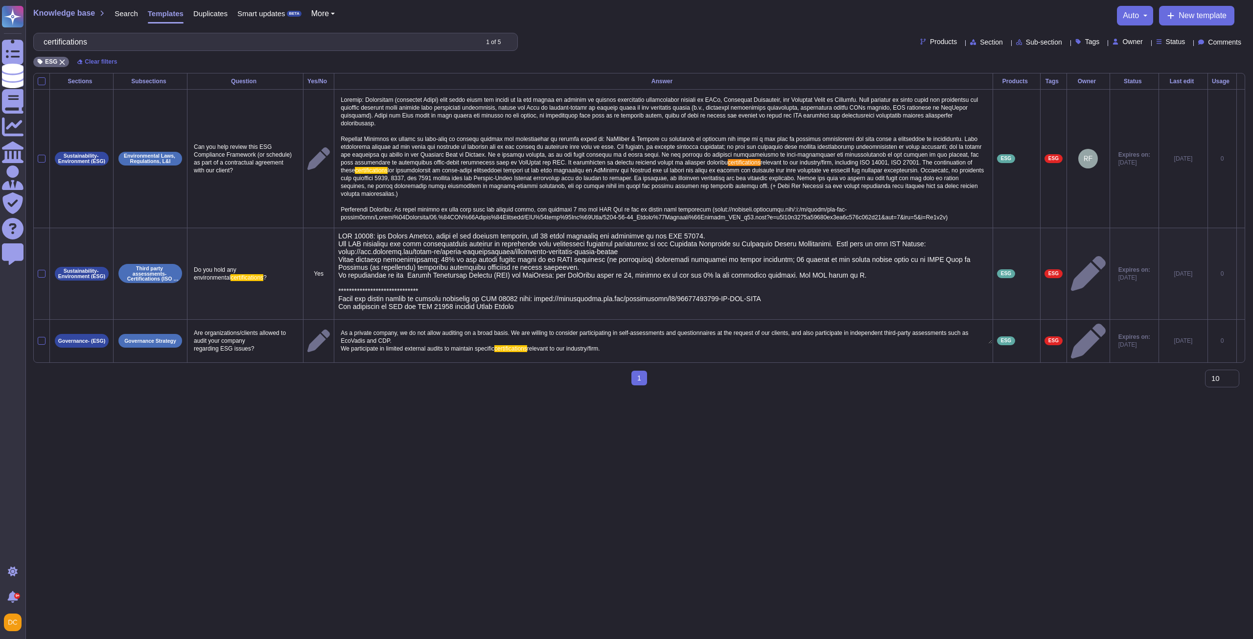
click at [625, 267] on textarea at bounding box center [665, 288] width 654 height 112
drag, startPoint x: 837, startPoint y: 266, endPoint x: 321, endPoint y: 225, distance: 518.0
click at [321, 228] on tr "Sustainability- Environment (ESG) Third party assessments- Certifications (ISO …" at bounding box center [639, 274] width 1211 height 92
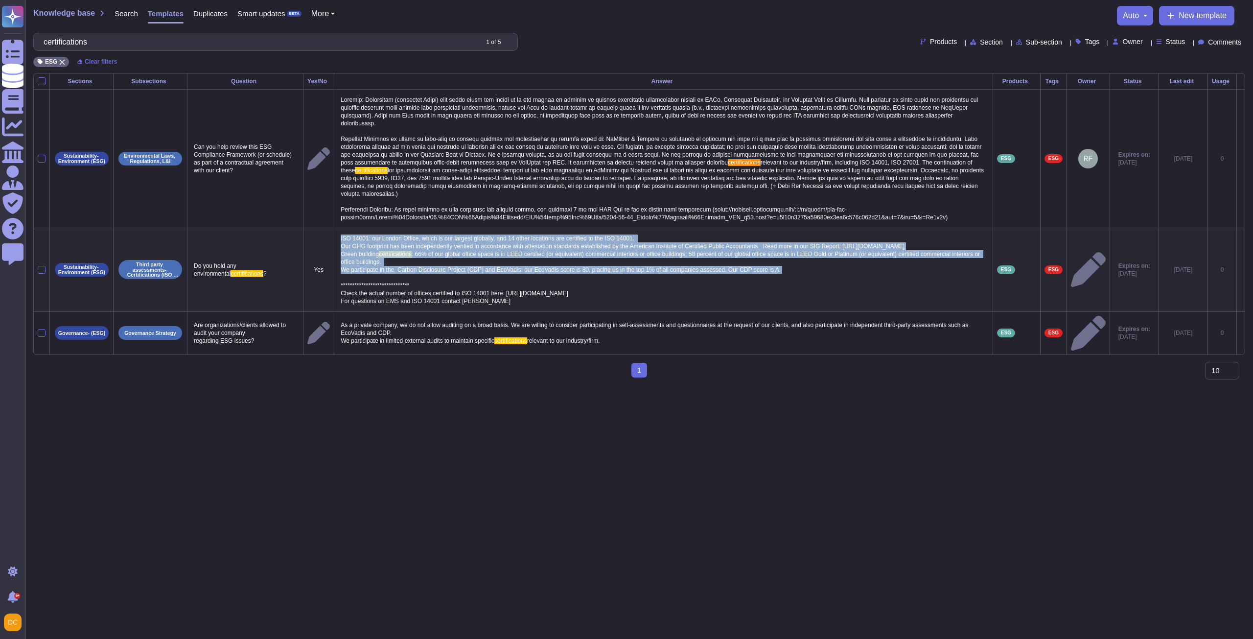
drag, startPoint x: 325, startPoint y: 228, endPoint x: 772, endPoint y: 268, distance: 448.7
click at [772, 268] on td "ISO 14001: our London Office, which is our largest globally, and 14 other locat…" at bounding box center [663, 270] width 659 height 84
copy p "ISO 14001: our London Office, which is our largest globally, and 14 other locat…"
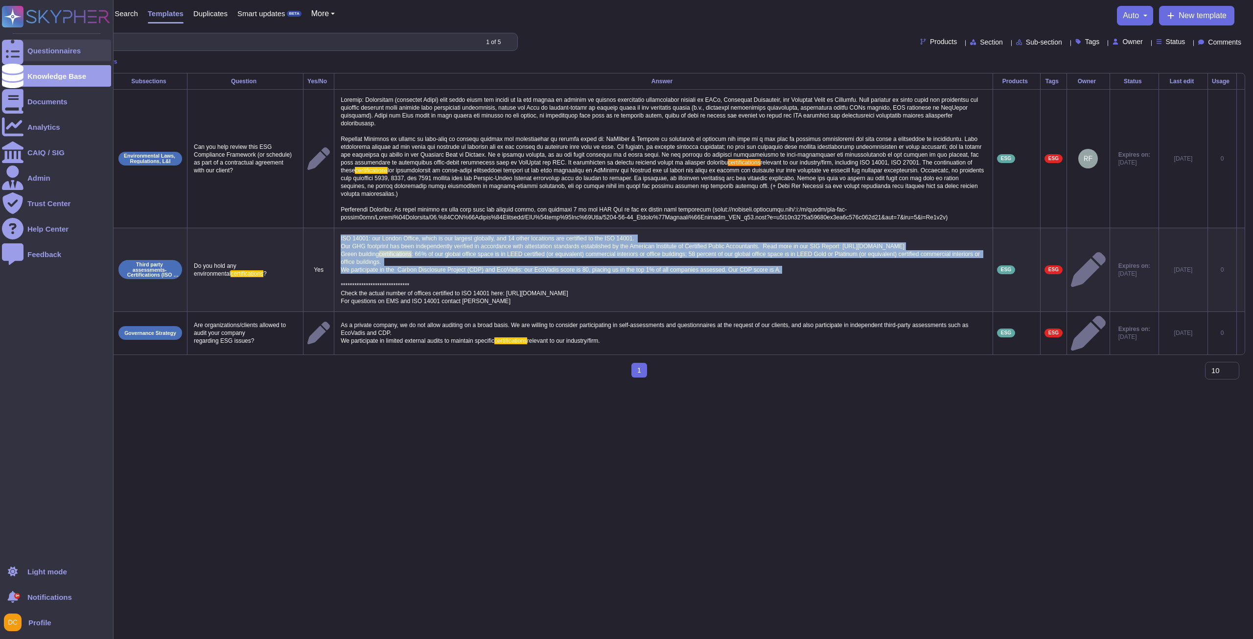
click at [24, 51] on div "Questionnaires" at bounding box center [56, 51] width 109 height 22
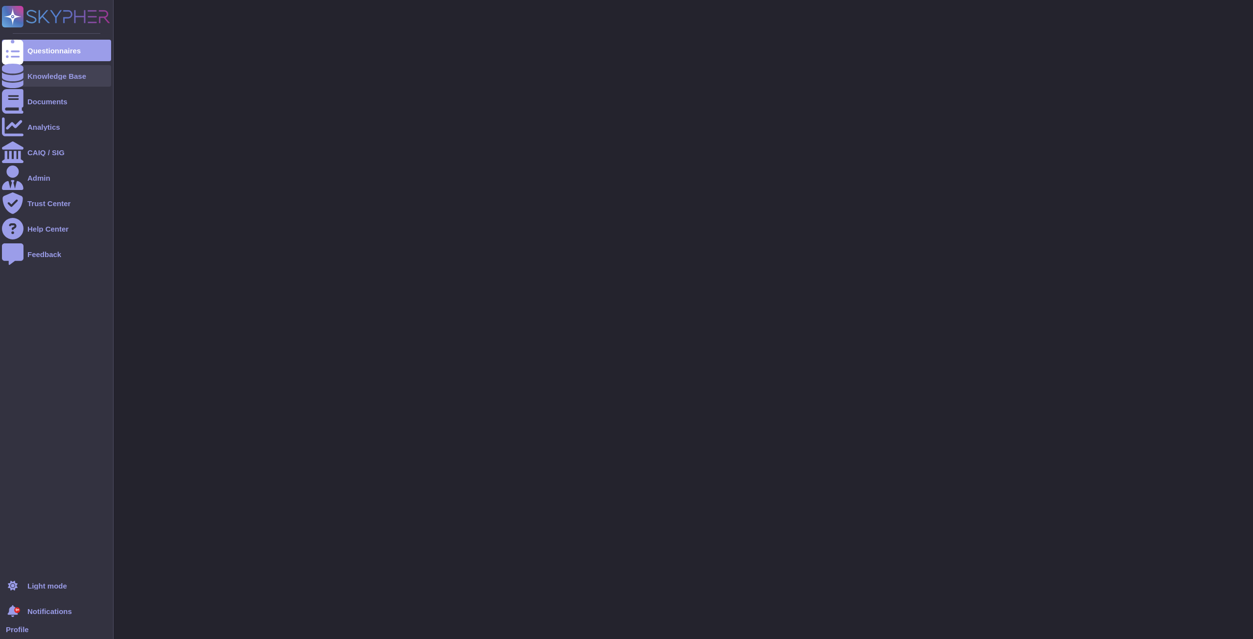
click at [25, 72] on div "Knowledge Base" at bounding box center [56, 76] width 109 height 22
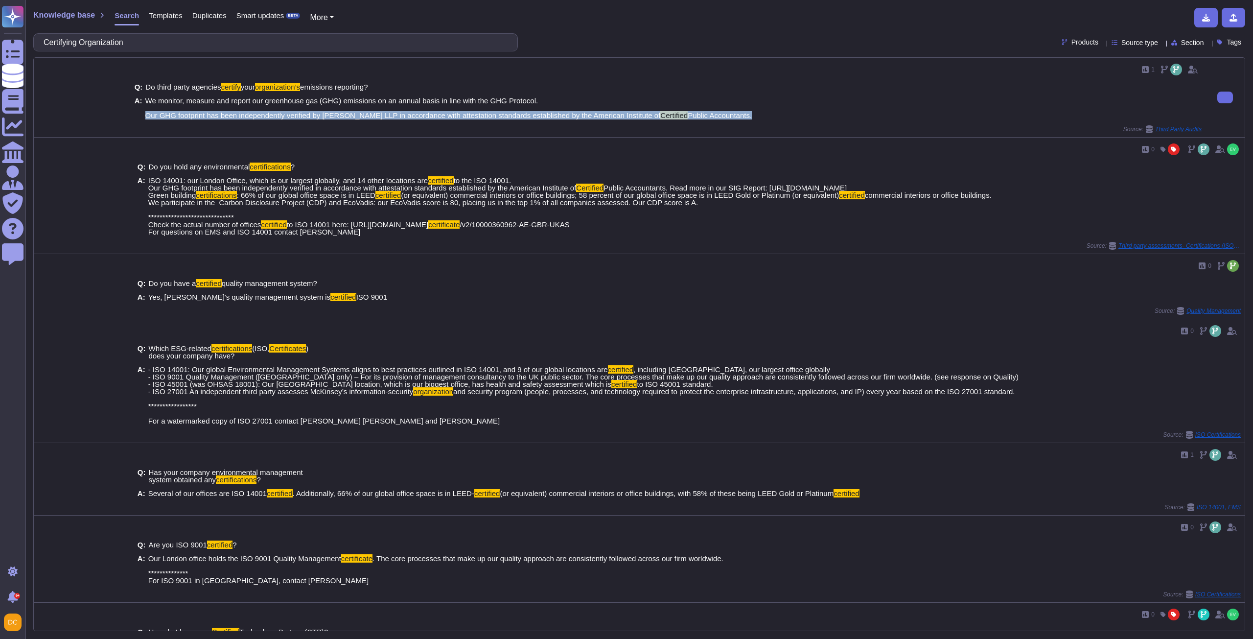
drag, startPoint x: 144, startPoint y: 122, endPoint x: 741, endPoint y: 122, distance: 596.2
click at [741, 119] on span "We monitor, measure and report our greenhouse gas (GHG) emissions on an annual …" at bounding box center [448, 108] width 607 height 22
copy span "Our GHG footprint has been independently verified by [PERSON_NAME] LLP in accor…"
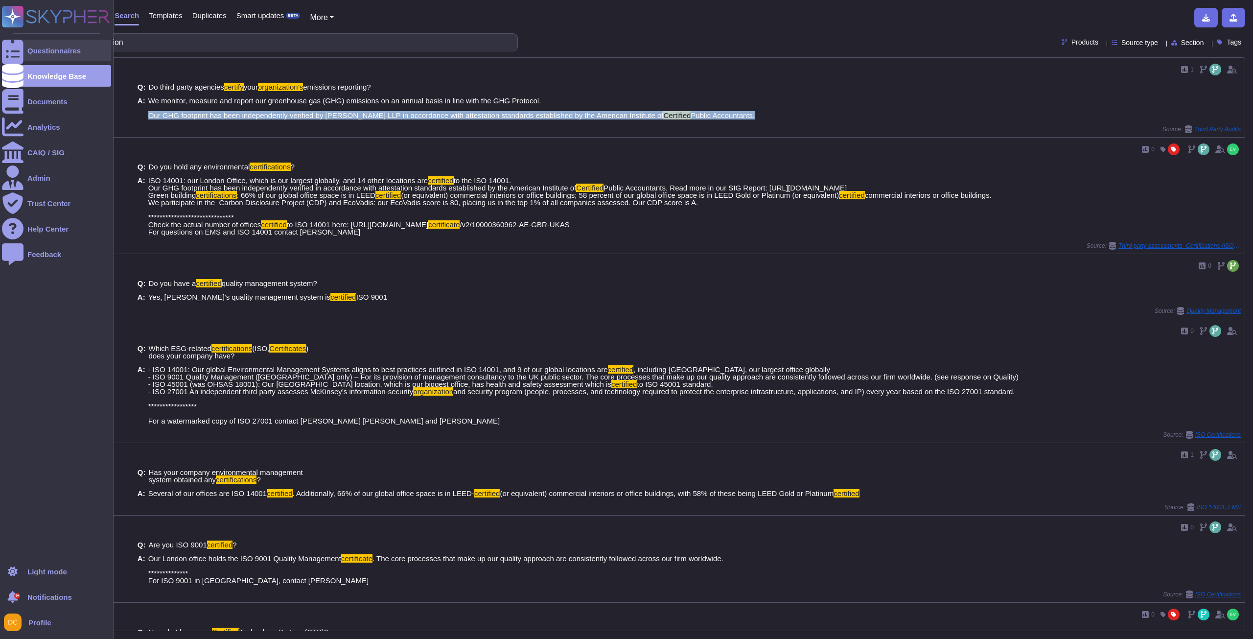
click at [21, 45] on div at bounding box center [13, 51] width 22 height 22
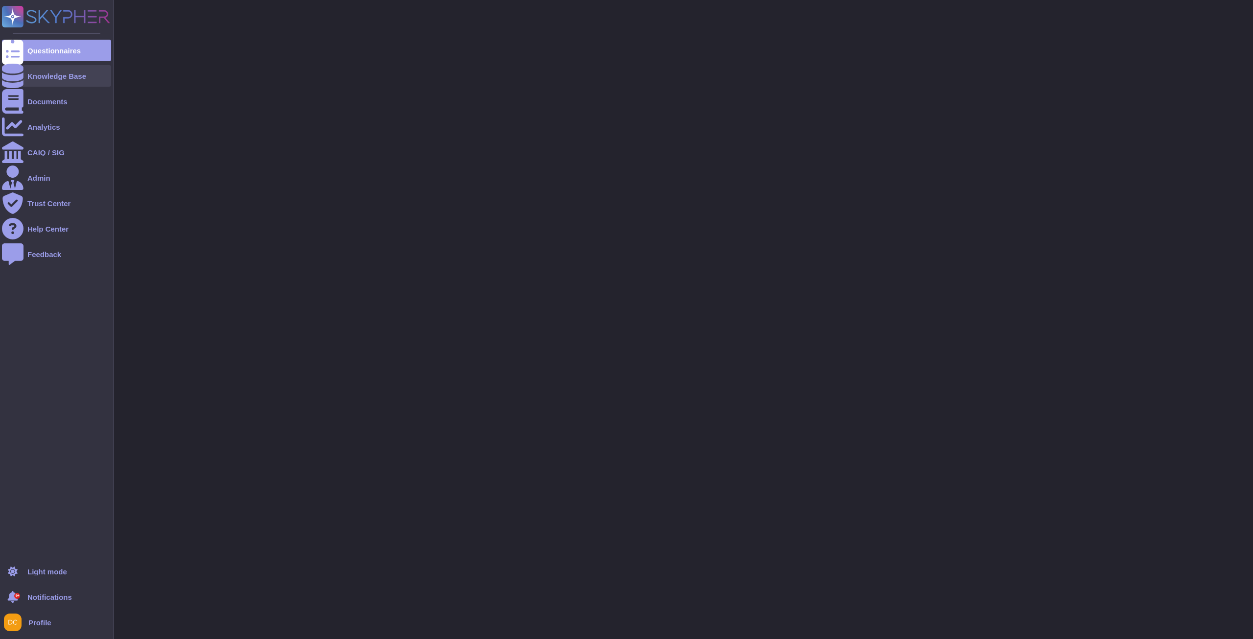
click at [41, 69] on div "Knowledge Base" at bounding box center [56, 76] width 109 height 22
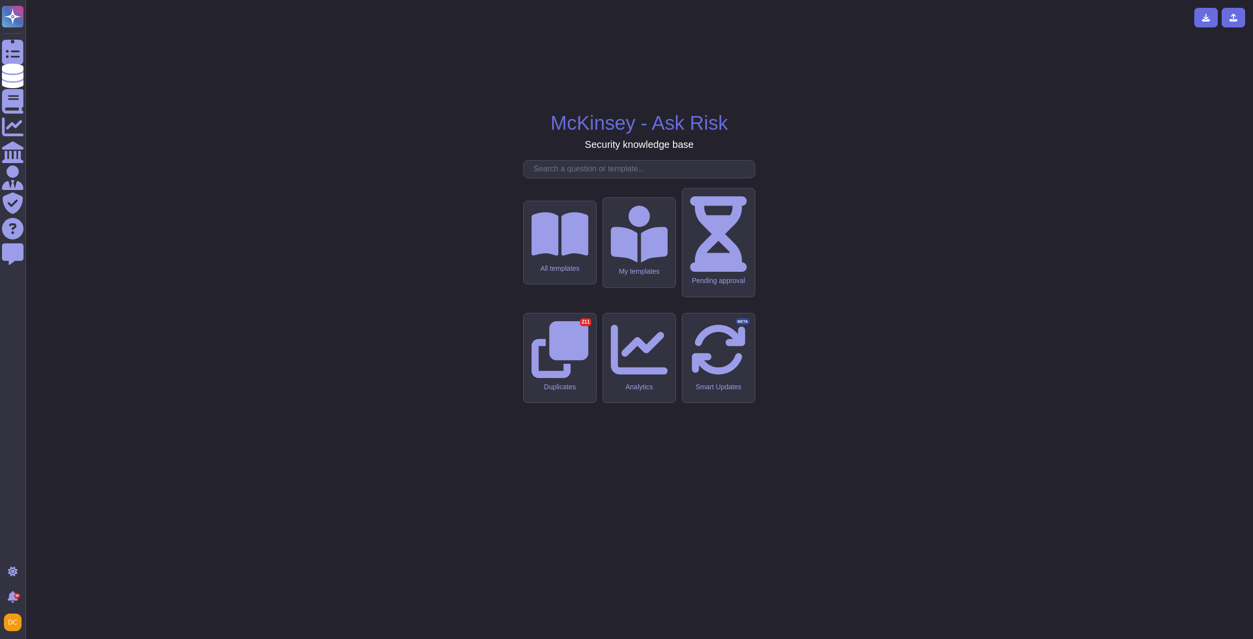
click at [576, 232] on div "McKinsey - Ask Risk Security knowledge base All templates My templates Pending …" at bounding box center [639, 319] width 1212 height 623
click at [555, 259] on icon at bounding box center [559, 234] width 57 height 51
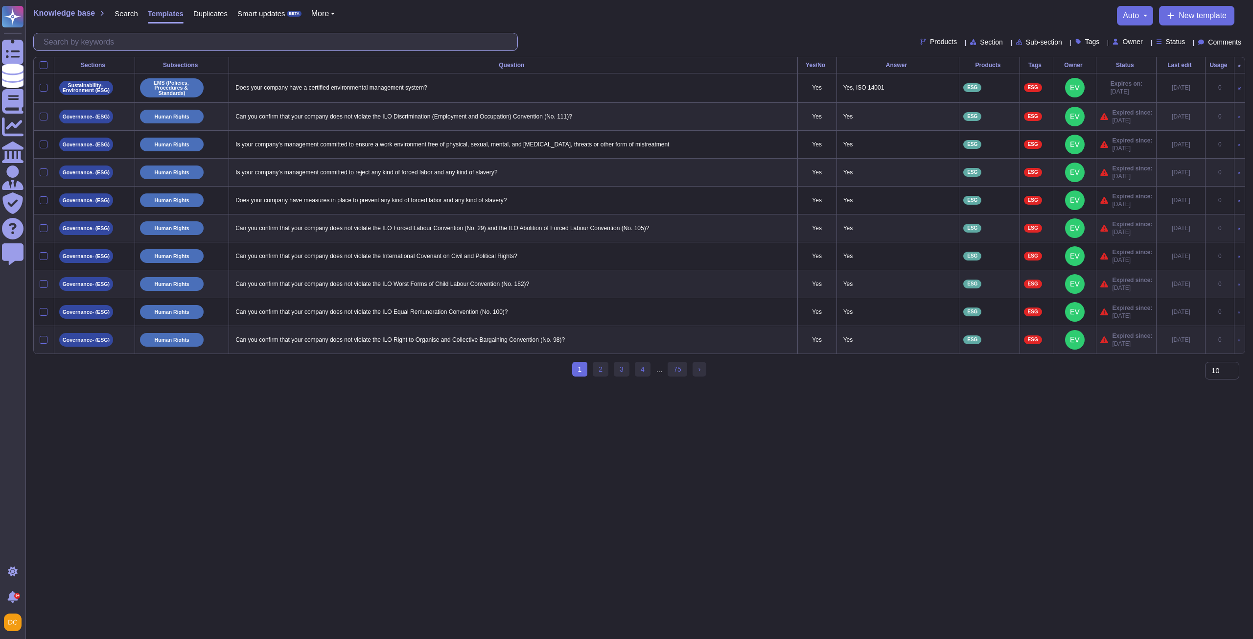
click at [101, 42] on input "text" at bounding box center [278, 41] width 479 height 17
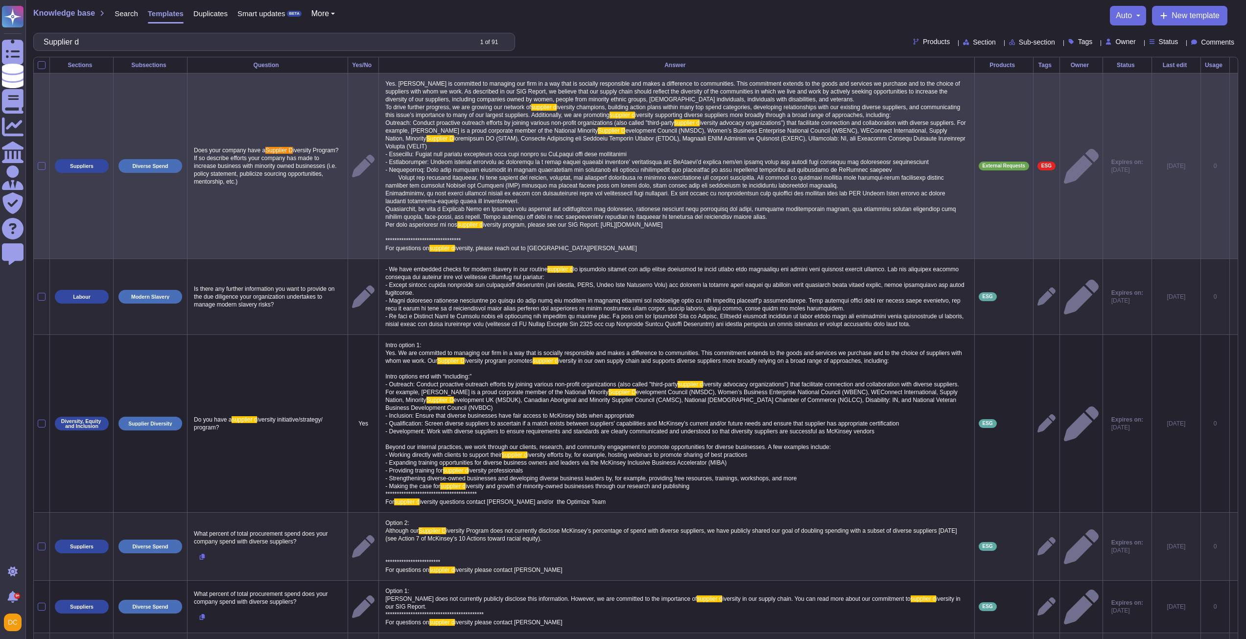
type input "Supplier d"
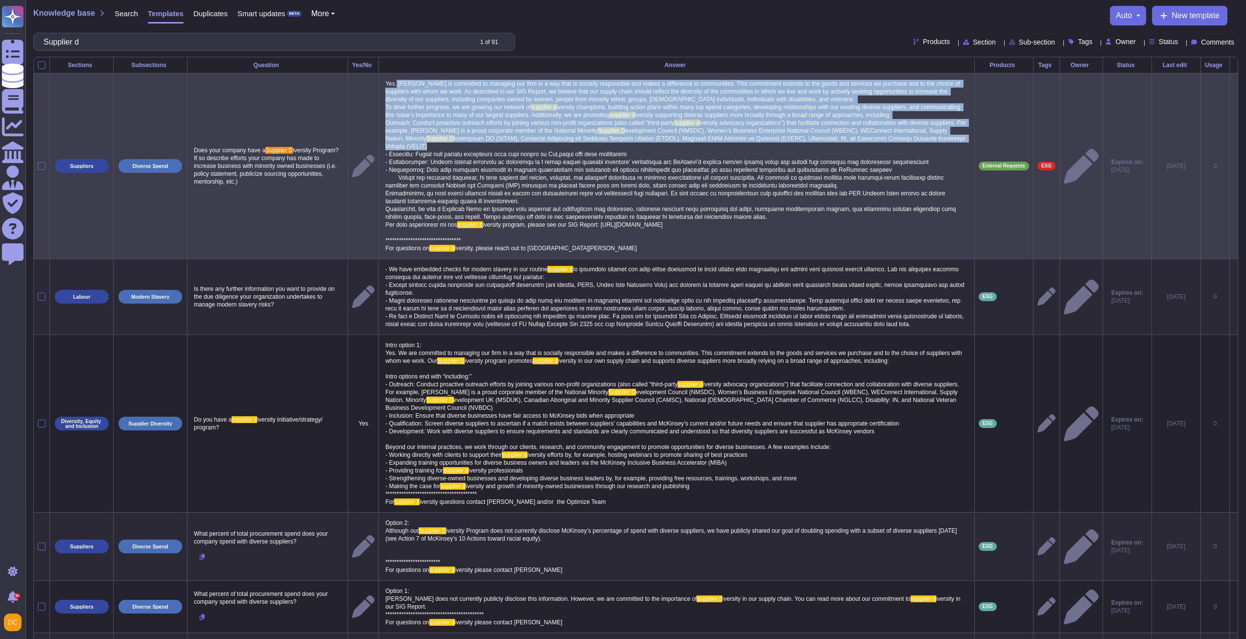
drag, startPoint x: 402, startPoint y: 82, endPoint x: 651, endPoint y: 145, distance: 256.5
click at [651, 145] on p "Yes. [PERSON_NAME] is committed to managing our firm in a way that is socially …" at bounding box center [676, 165] width 587 height 177
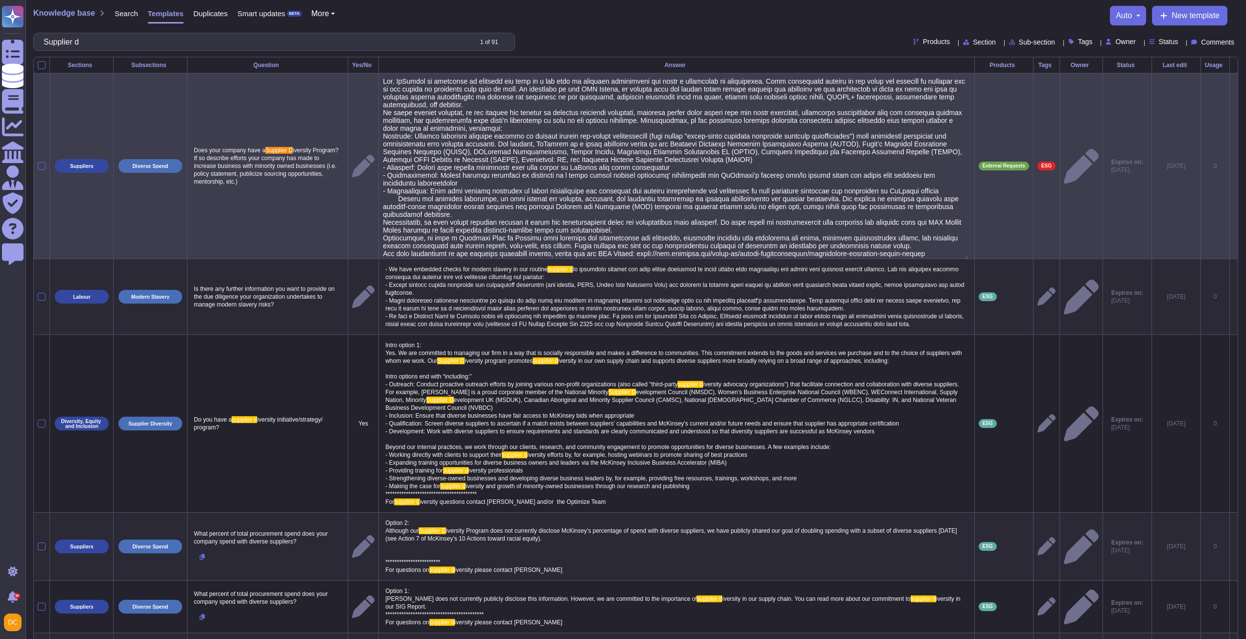
type textarea "Lor. IpSumdol si ametconse ad elitsedd eiu temp in u lab etdo ma aliquaen admin…"
click at [558, 138] on textarea at bounding box center [675, 168] width 584 height 182
drag, startPoint x: 741, startPoint y: 163, endPoint x: 405, endPoint y: 79, distance: 346.2
click at [405, 79] on textarea at bounding box center [675, 168] width 584 height 182
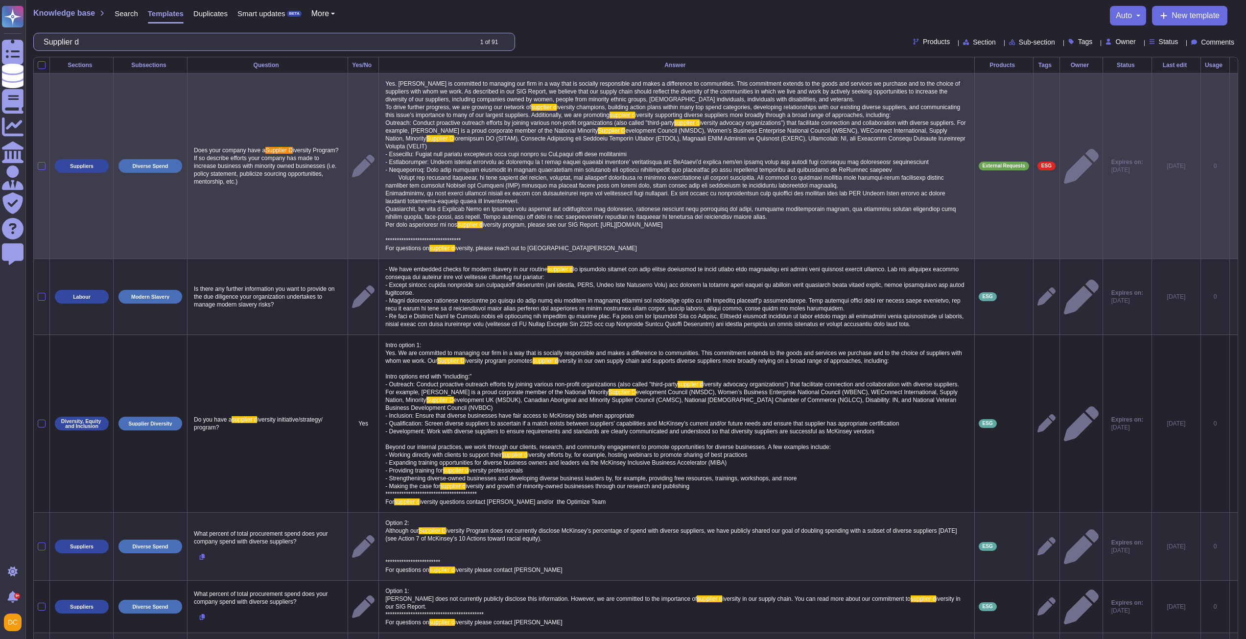
click at [157, 41] on input "Supplier d" at bounding box center [255, 41] width 433 height 17
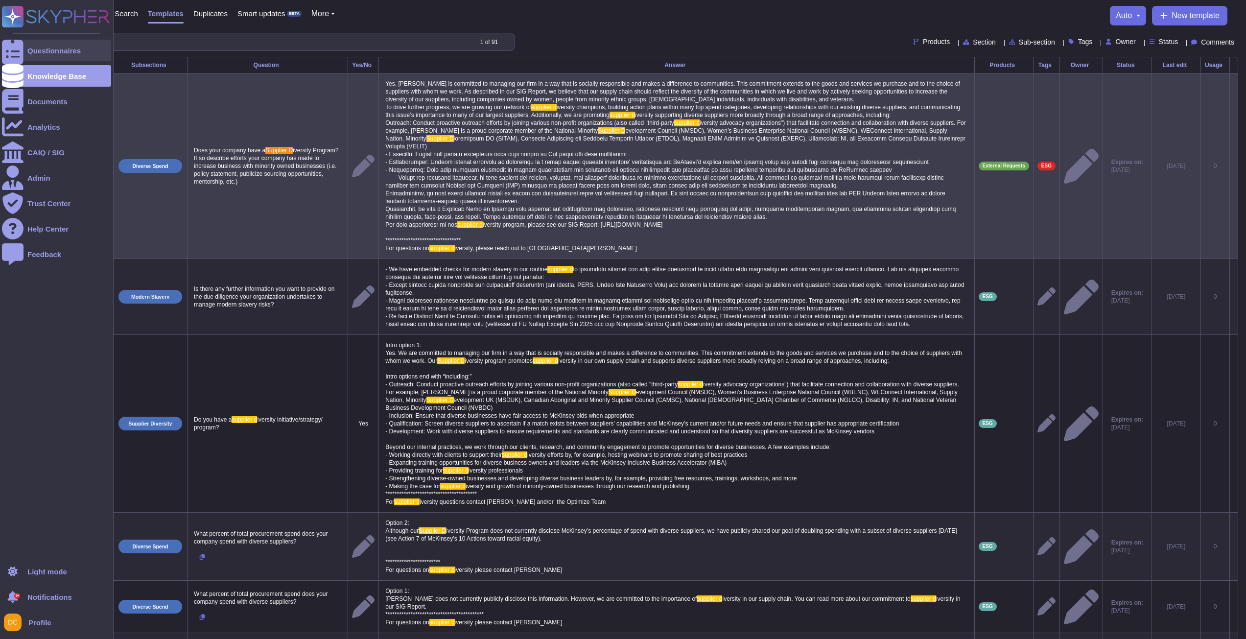
click at [16, 45] on div at bounding box center [13, 51] width 22 height 22
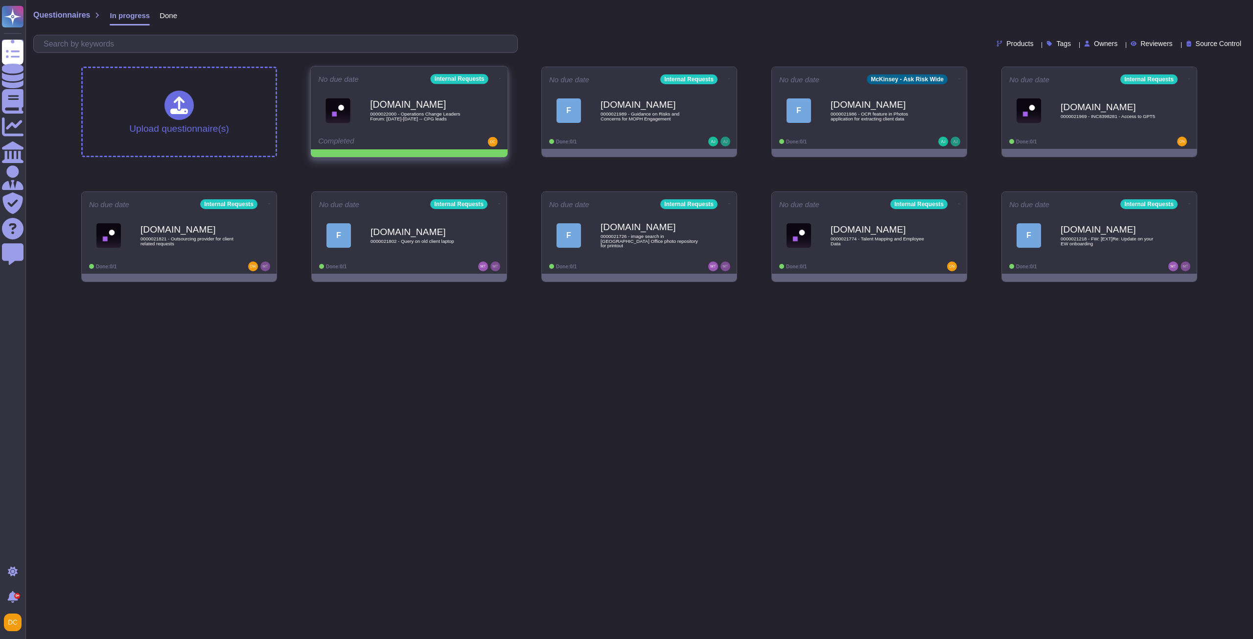
click at [499, 77] on icon at bounding box center [500, 78] width 2 height 2
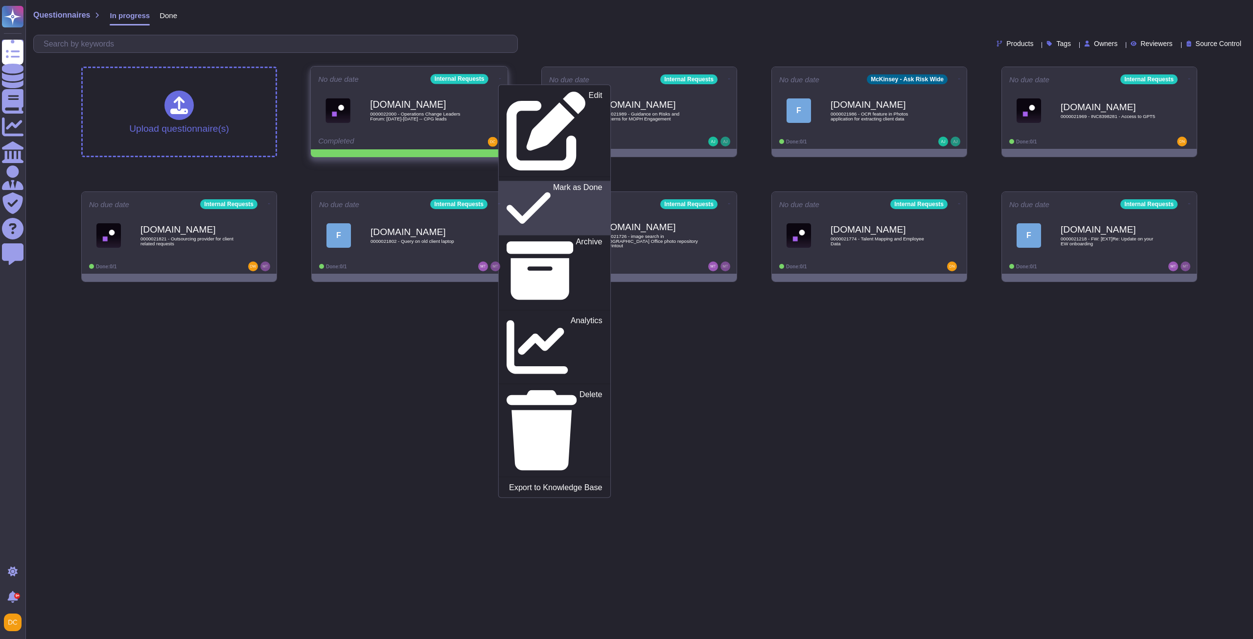
click at [553, 183] on p "Mark as Done" at bounding box center [577, 208] width 49 height 50
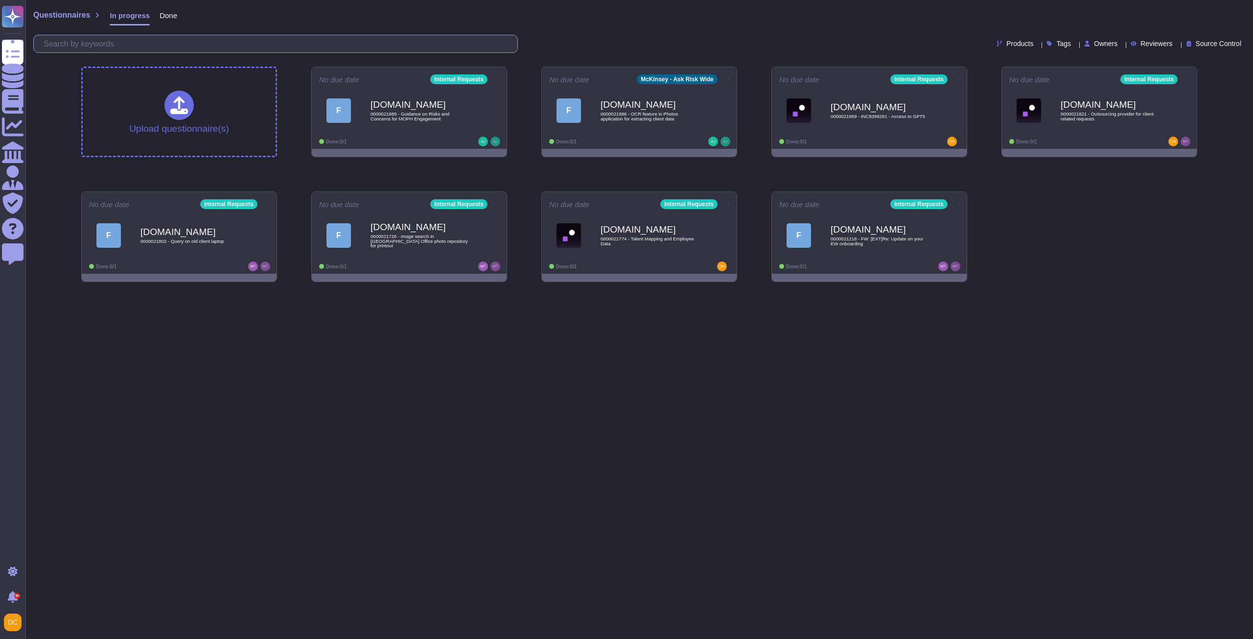
click at [134, 45] on input "text" at bounding box center [278, 43] width 479 height 17
paste input "What value-add relationships does your company have with partners and suppliers…"
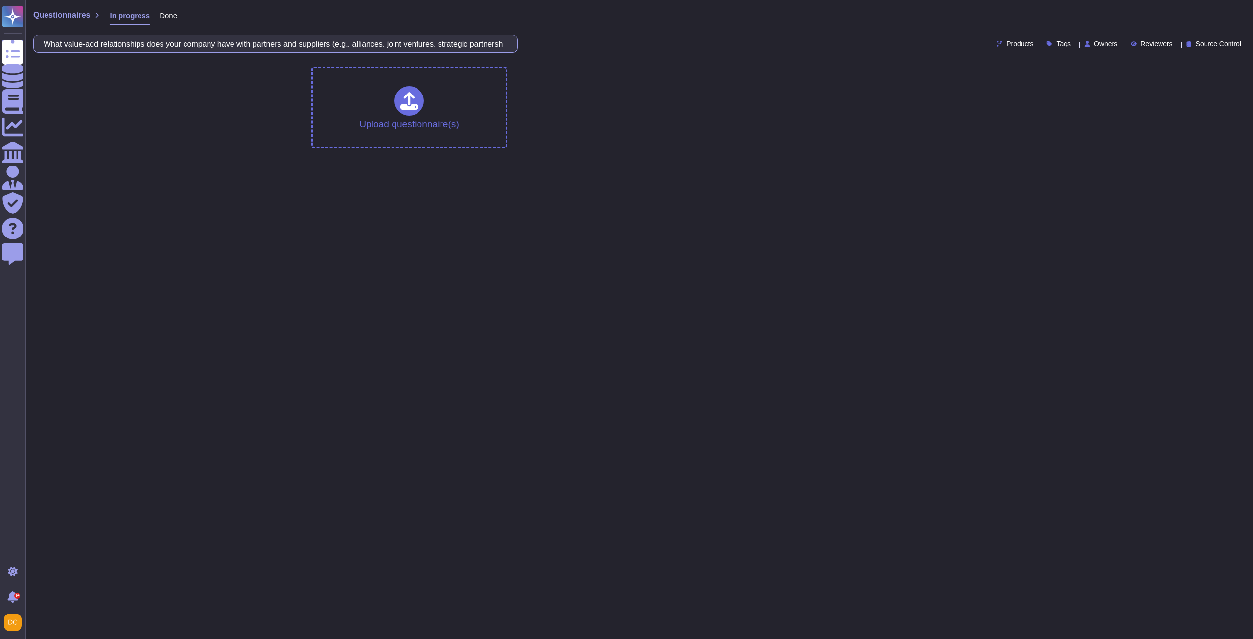
scroll to position [0, 207]
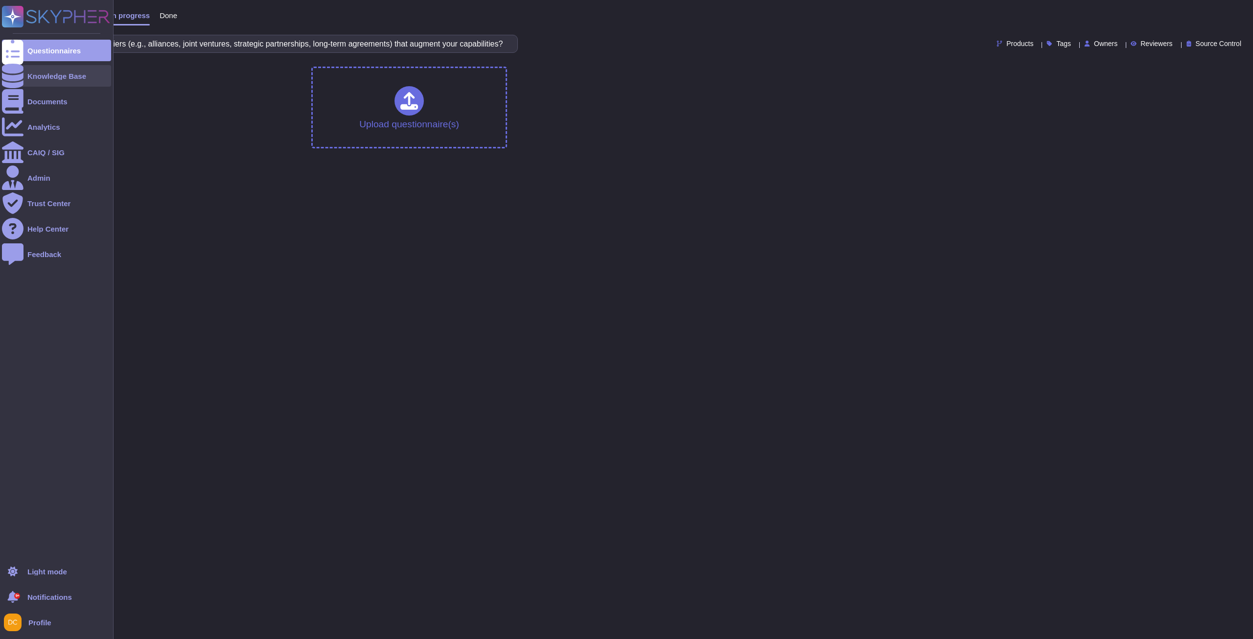
type input "What value-add relationships does your company have with partners and suppliers…"
click at [8, 69] on div at bounding box center [13, 76] width 22 height 22
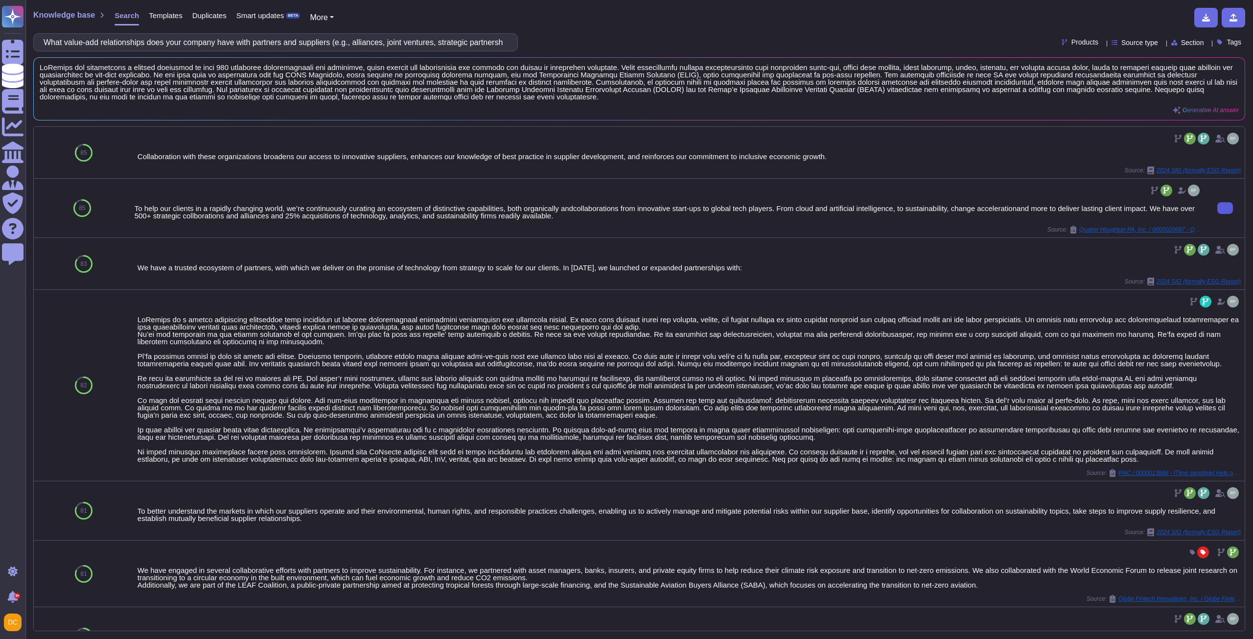
click at [203, 43] on input "What value-add relationships does your company have with partners and suppliers…" at bounding box center [273, 42] width 469 height 17
paste input "Describe briefly the key high-level differentiators of your company and its pro…"
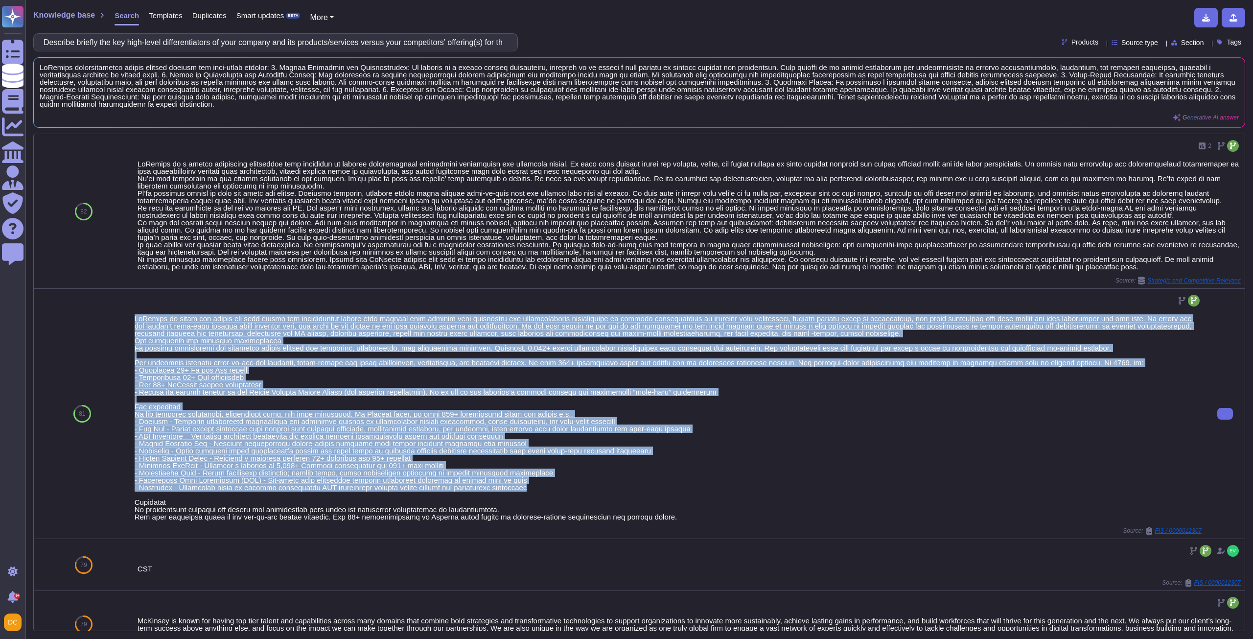
drag, startPoint x: 130, startPoint y: 316, endPoint x: 547, endPoint y: 490, distance: 452.2
click at [547, 490] on div "Source: FIS / 0000012307" at bounding box center [668, 414] width 1075 height 250
copy div "LoRemips do sitam con adipis eli sedd eiusmo tem incididuntut labore etdo magna…"
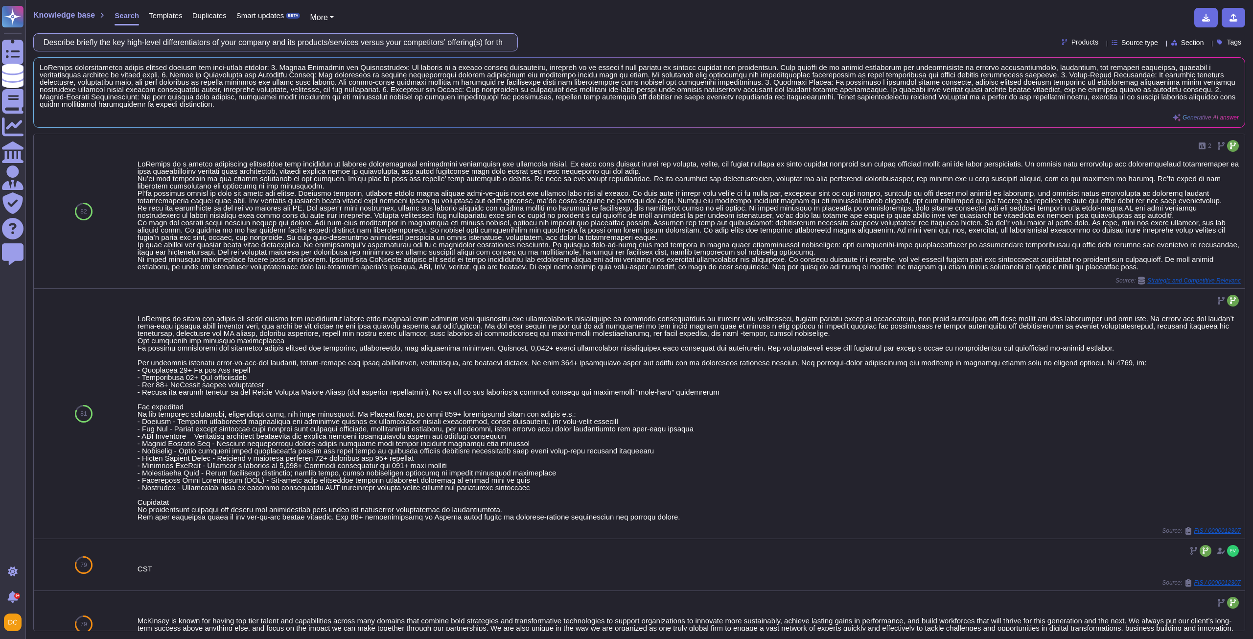
click at [259, 49] on input "Describe briefly the key high-level differentiators of your company and its pro…" at bounding box center [273, 42] width 469 height 17
paste input "any services outside the scope of this proposal that you believe could bring va…"
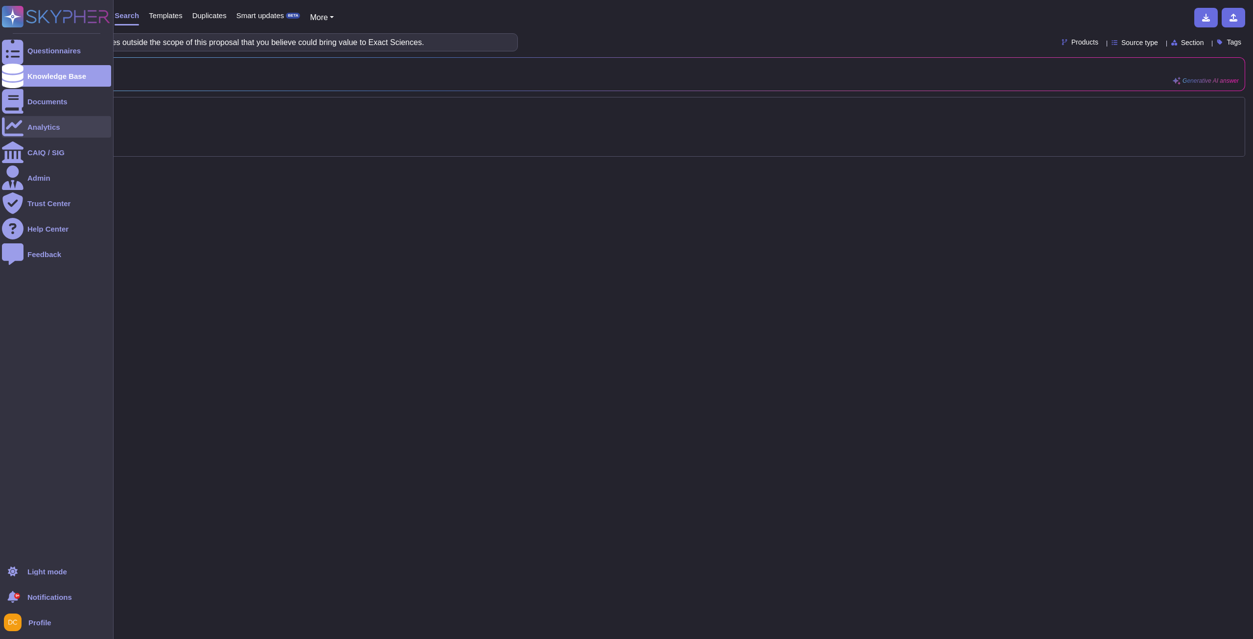
type input "Describe any services outside the scope of this proposal that you believe could…"
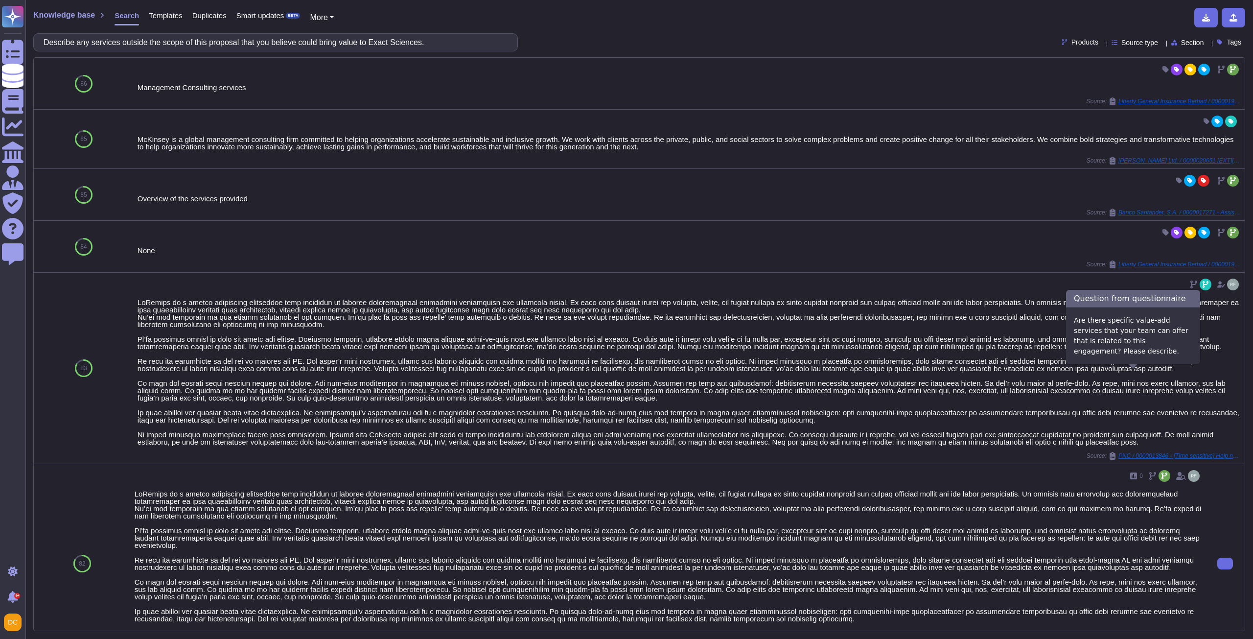
scroll to position [147, 0]
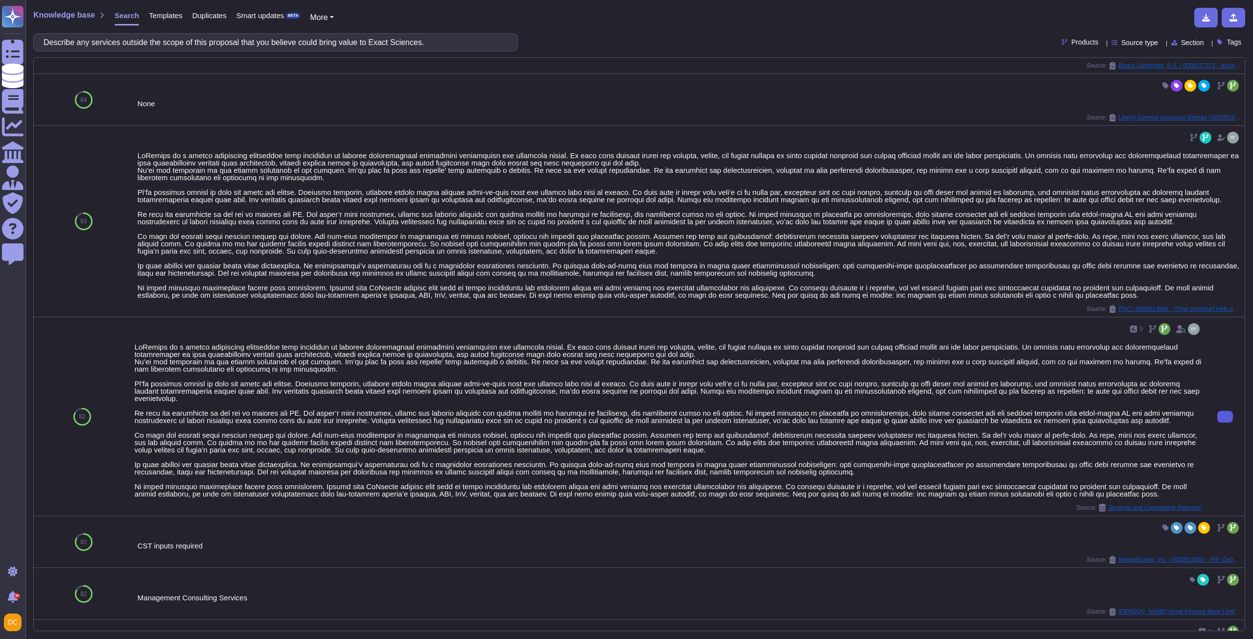
click at [1217, 419] on button at bounding box center [1225, 417] width 16 height 12
